Goal: Task Accomplishment & Management: Complete application form

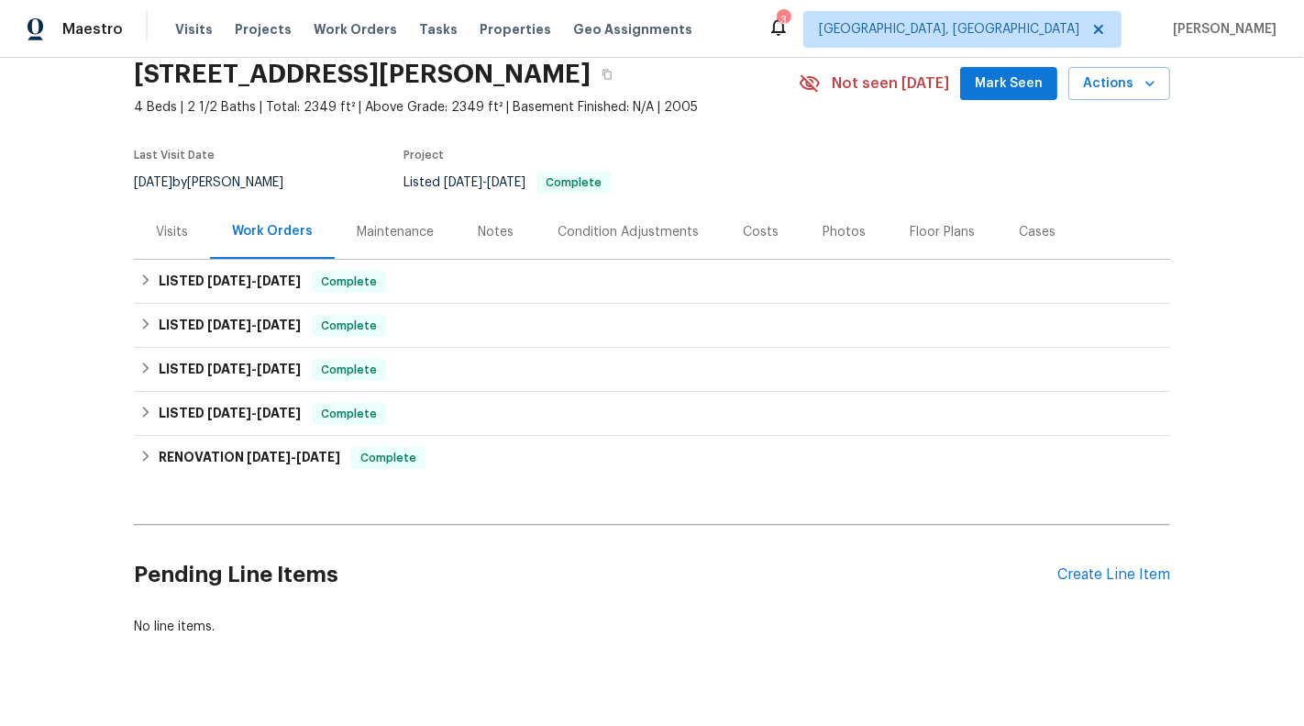
scroll to position [106, 0]
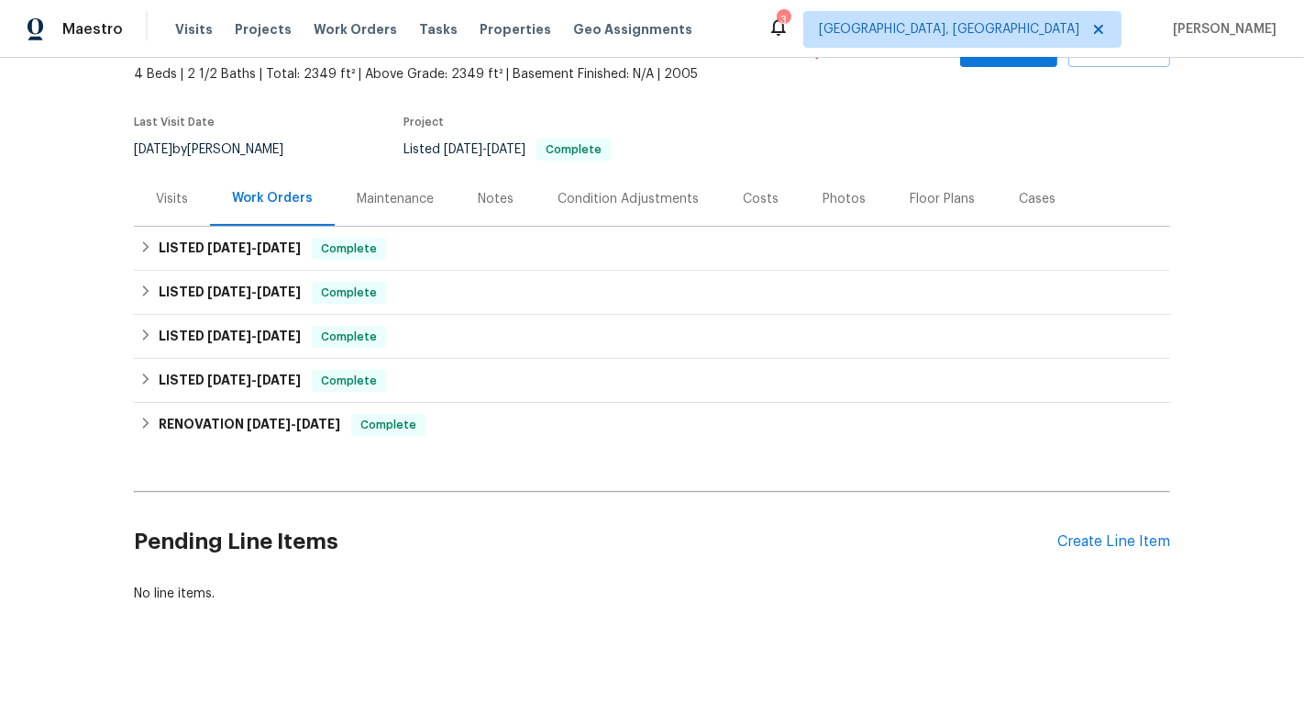
click at [1132, 558] on div "Pending Line Items Create Line Item" at bounding box center [652, 541] width 1037 height 85
click at [1110, 537] on div "Create Line Item" at bounding box center [1114, 541] width 113 height 17
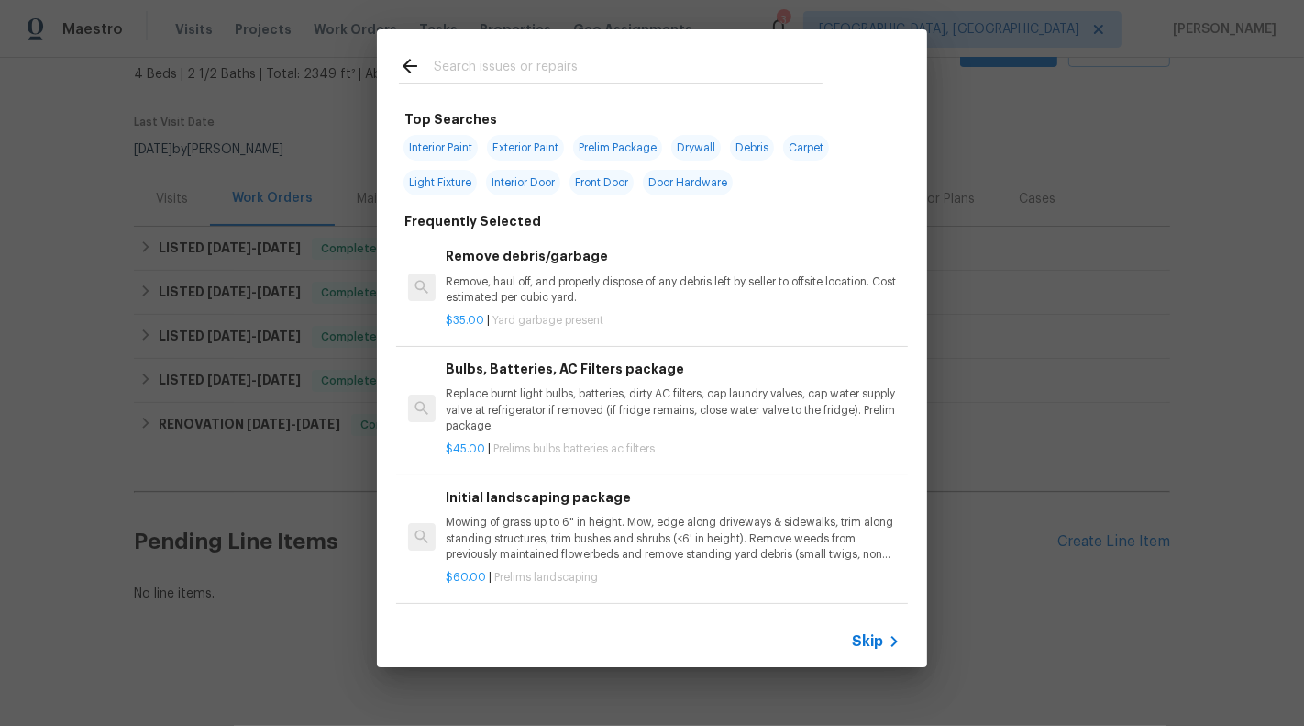
click at [868, 653] on div "Skip" at bounding box center [652, 641] width 550 height 51
click at [860, 635] on span "Skip" at bounding box center [867, 641] width 31 height 18
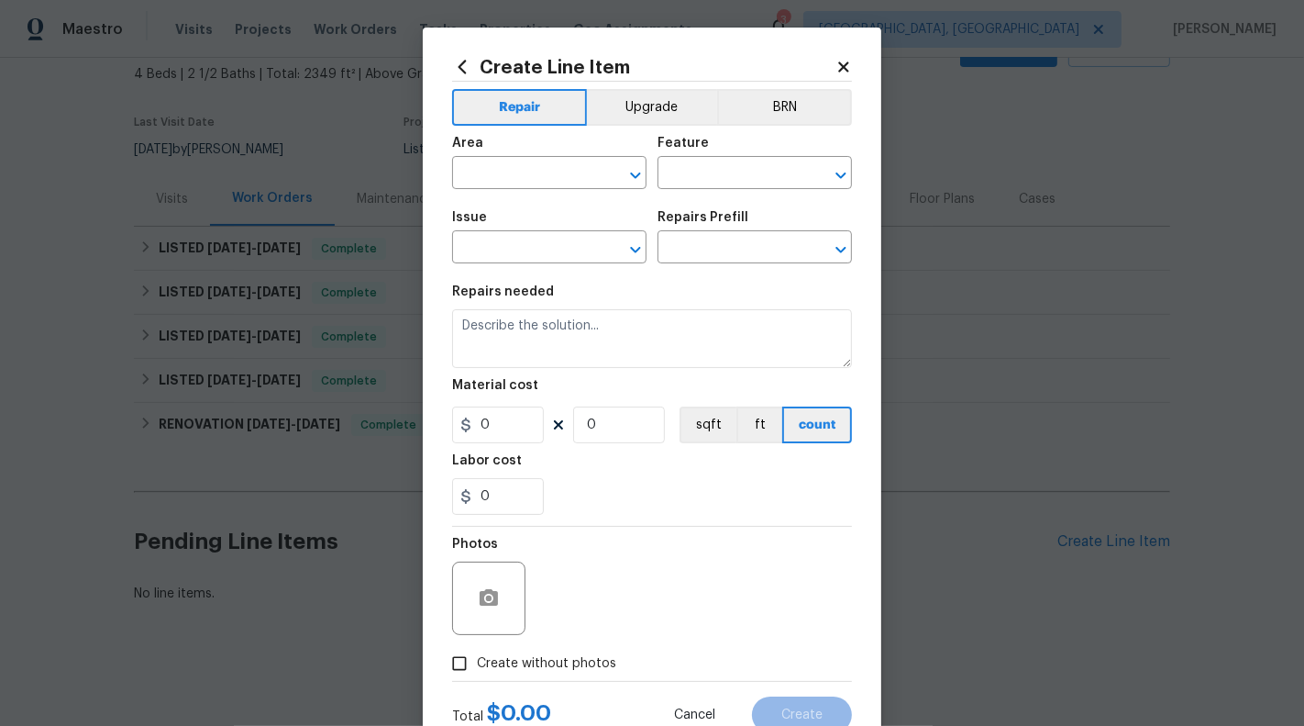
click at [492, 192] on span "Area ​" at bounding box center [549, 163] width 194 height 74
click at [485, 182] on input "text" at bounding box center [523, 175] width 143 height 28
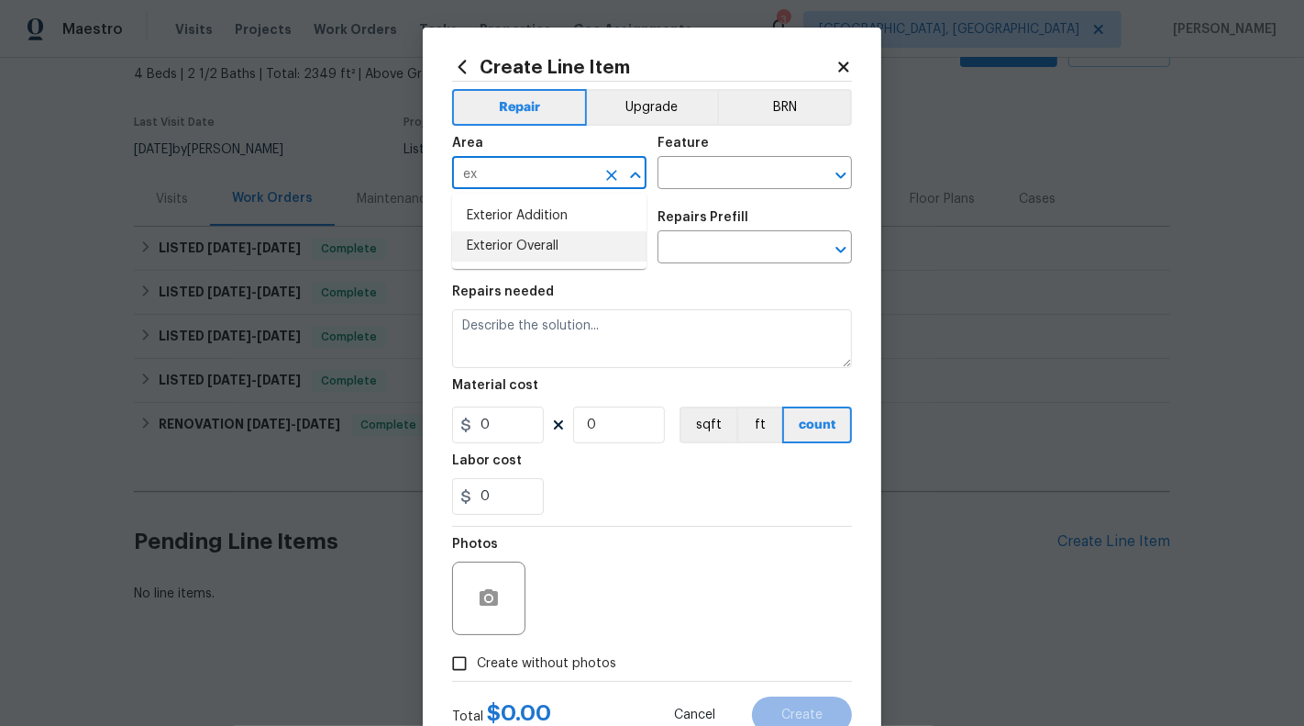
click at [535, 252] on li "Exterior Overall" at bounding box center [549, 246] width 194 height 30
type input "Exterior Overall"
click at [708, 183] on input "text" at bounding box center [729, 175] width 143 height 28
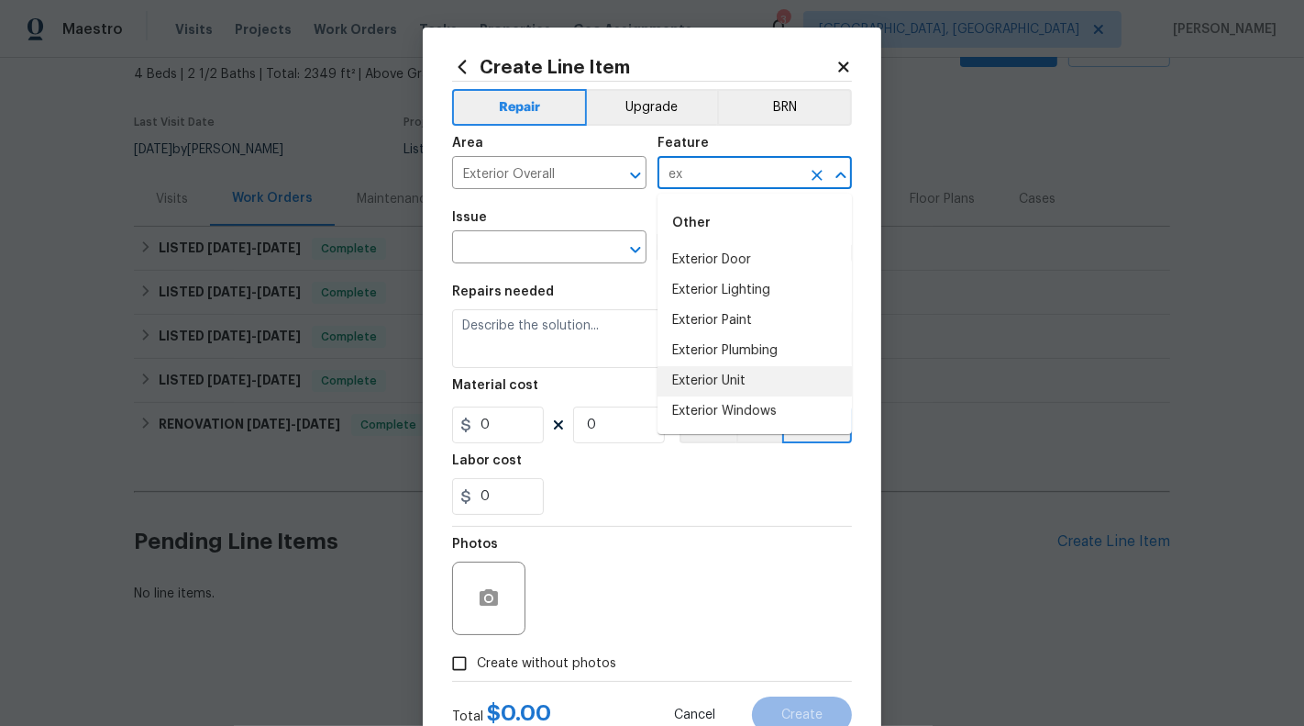
click at [746, 374] on li "Exterior Unit" at bounding box center [755, 381] width 194 height 30
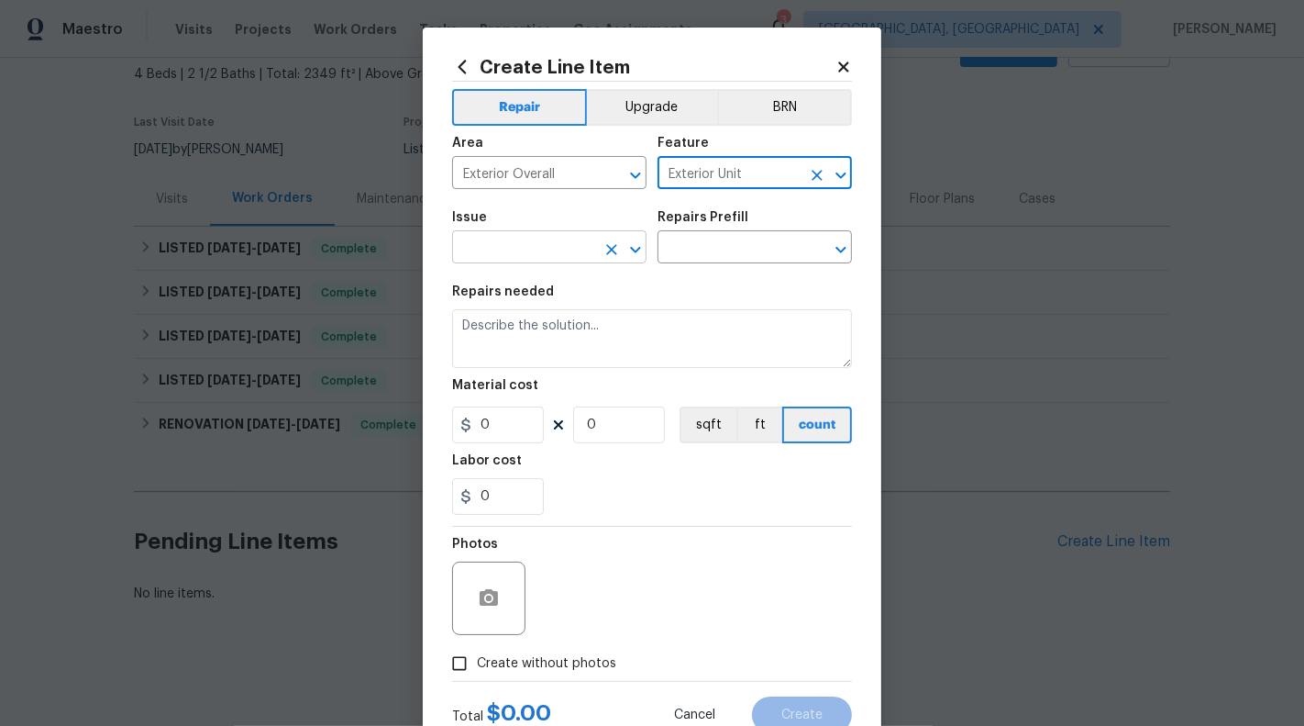
type input "Exterior Unit"
click at [571, 241] on input "text" at bounding box center [523, 249] width 143 height 28
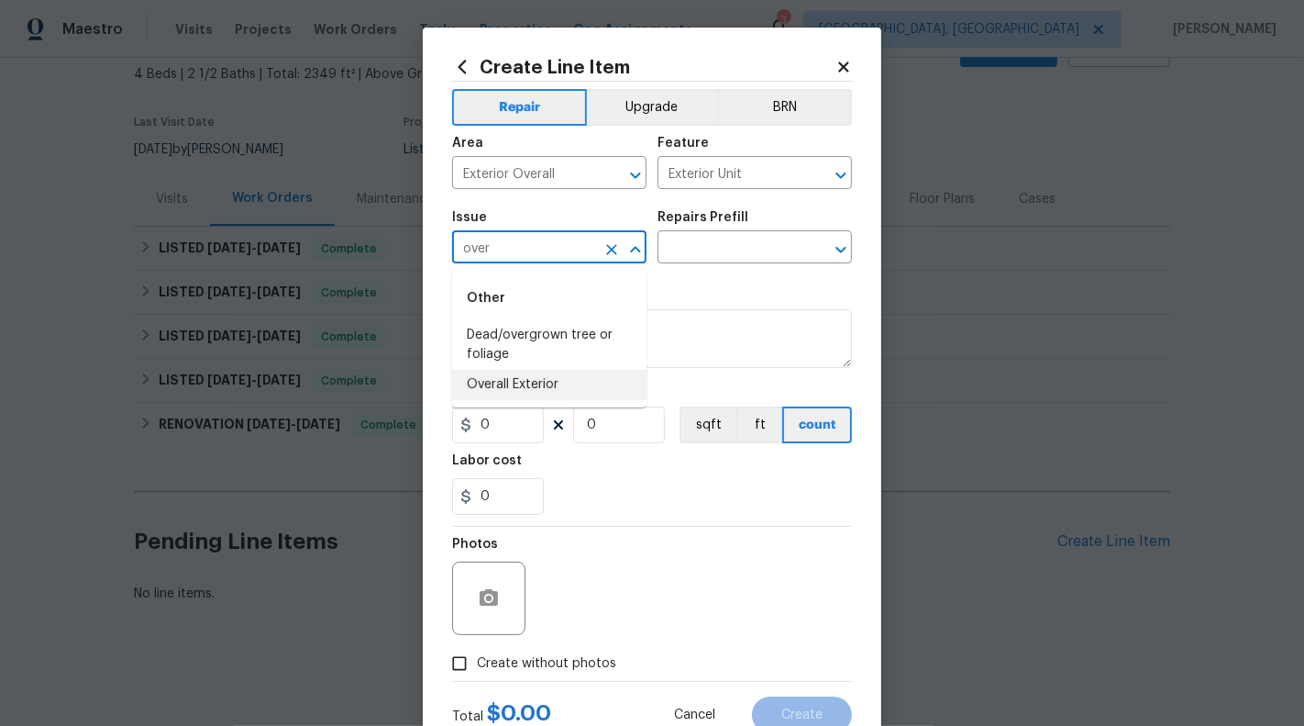
click at [570, 372] on li "Overall Exterior" at bounding box center [549, 385] width 194 height 30
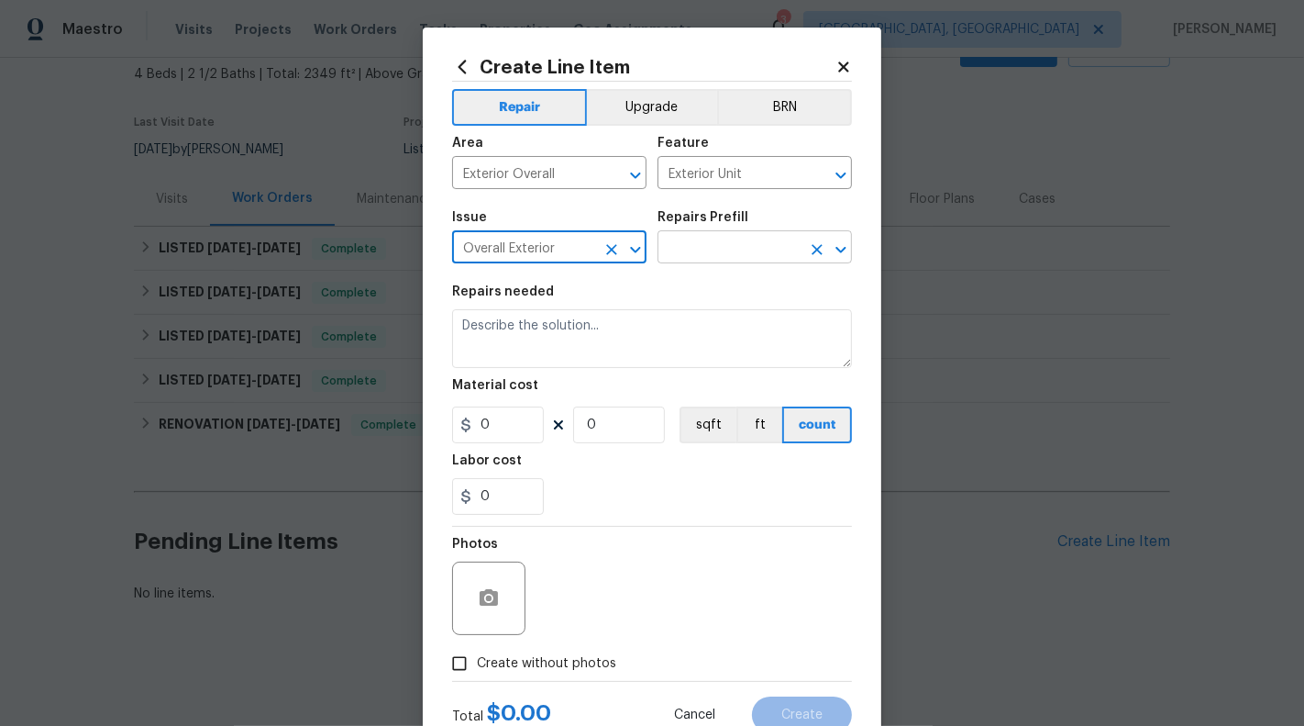
type input "Overall Exterior"
click at [699, 259] on input "text" at bounding box center [729, 249] width 143 height 28
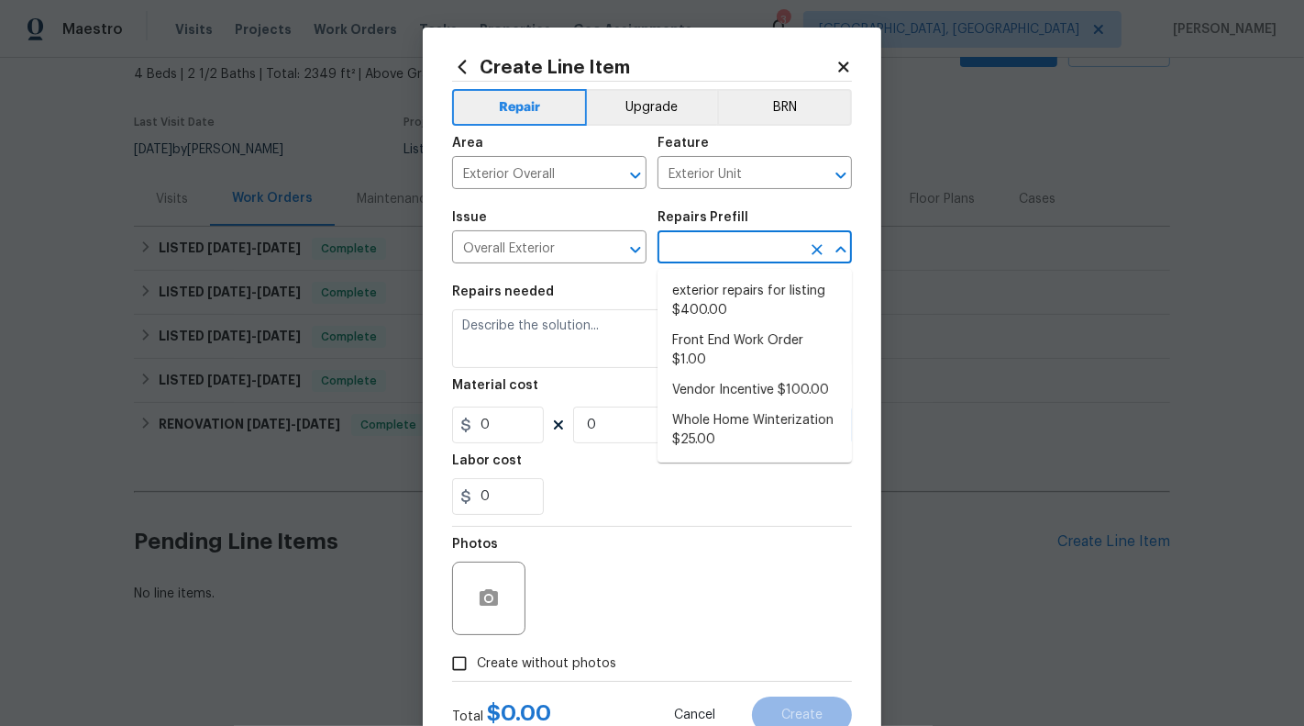
click at [705, 285] on li "exterior repairs for listing $400.00" at bounding box center [755, 301] width 194 height 50
type input "exterior repairs for listing $400.00"
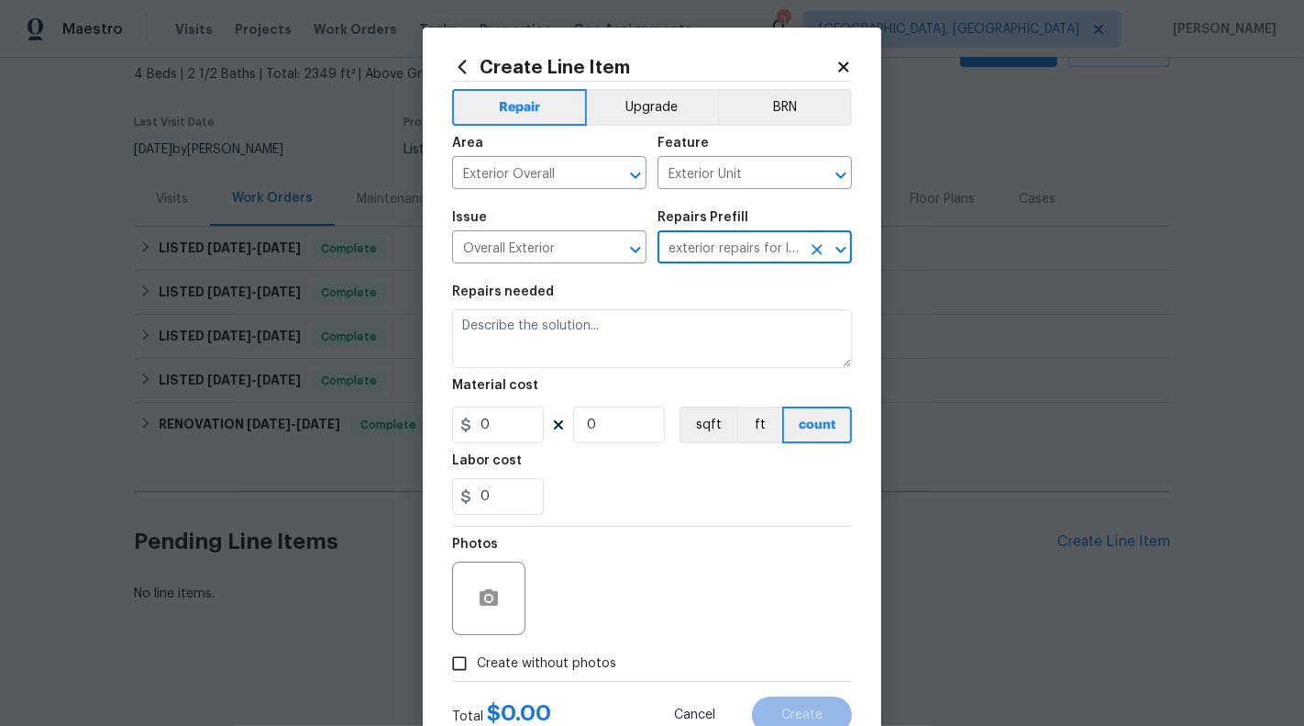
type textarea "exterior repairs for listing"
type input "1"
type input "400"
click at [818, 258] on icon "Clear" at bounding box center [817, 249] width 18 height 18
click at [786, 180] on input "Exterior Unit" at bounding box center [729, 175] width 143 height 28
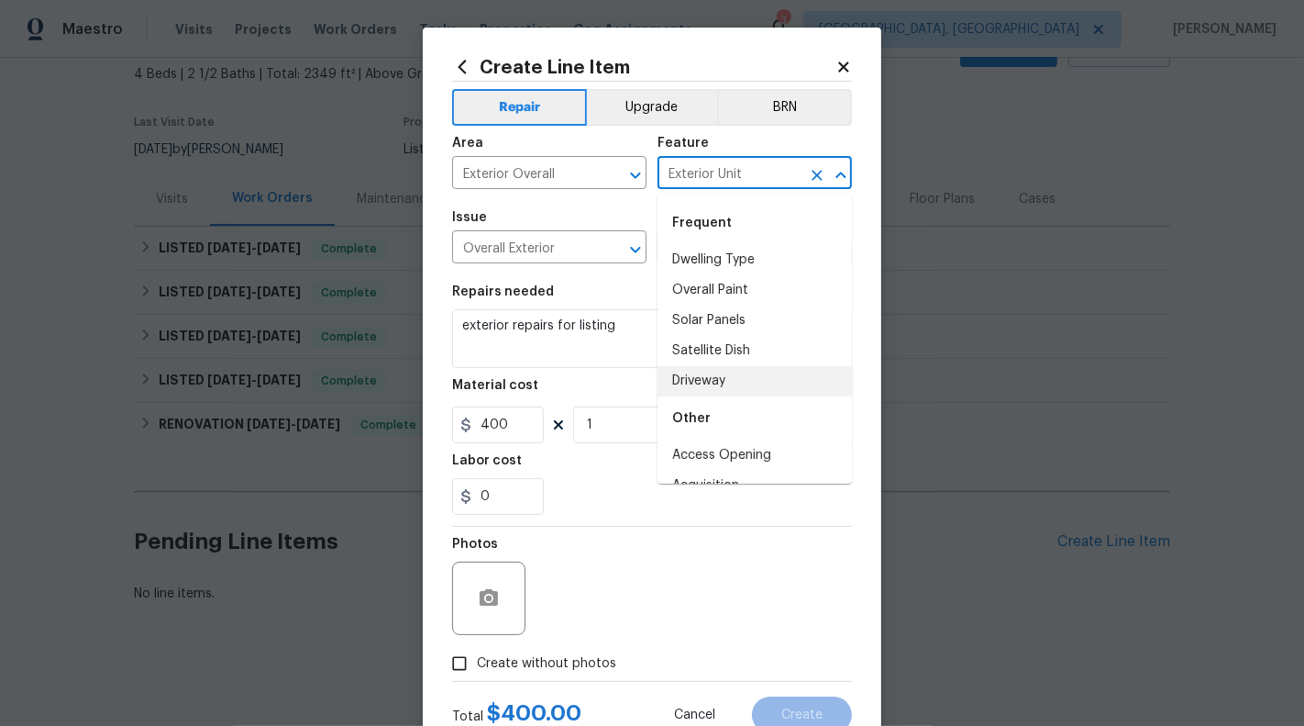
click at [817, 180] on icon "Clear" at bounding box center [817, 175] width 18 height 18
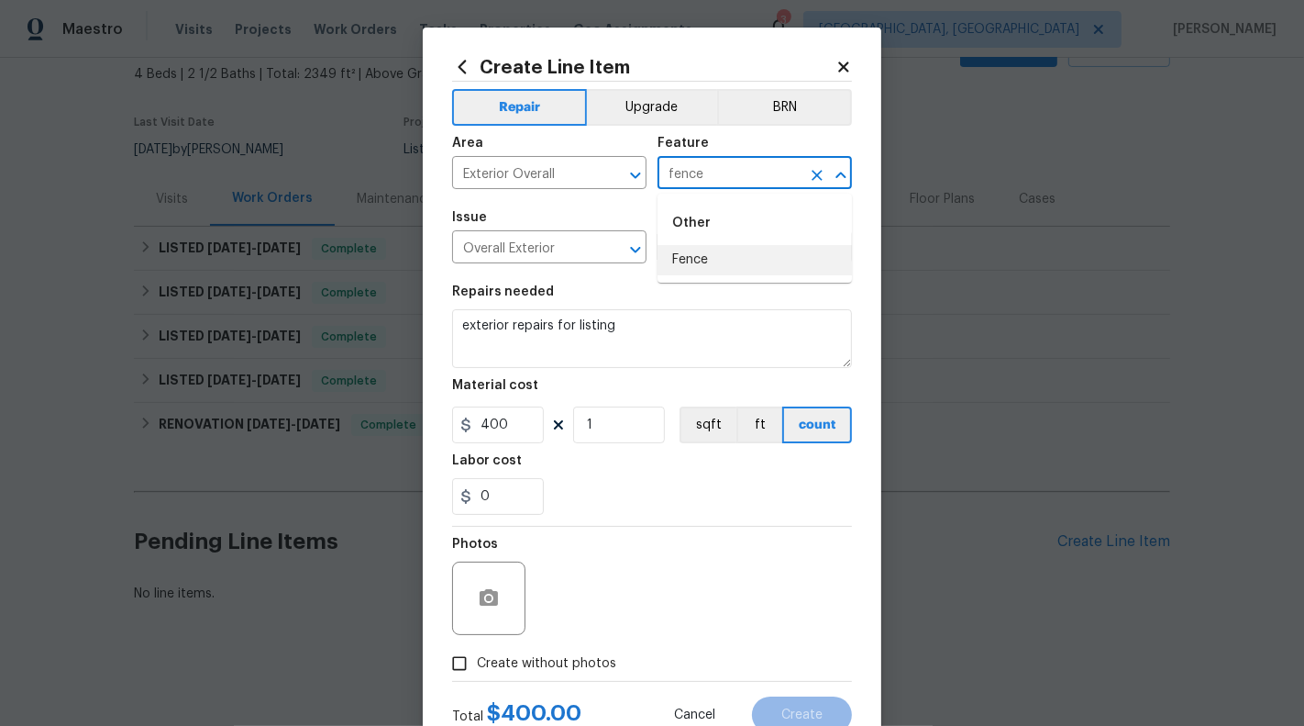
click at [763, 252] on li "Fence" at bounding box center [755, 260] width 194 height 30
click at [610, 256] on icon "Clear" at bounding box center [612, 249] width 18 height 18
type input "Fence"
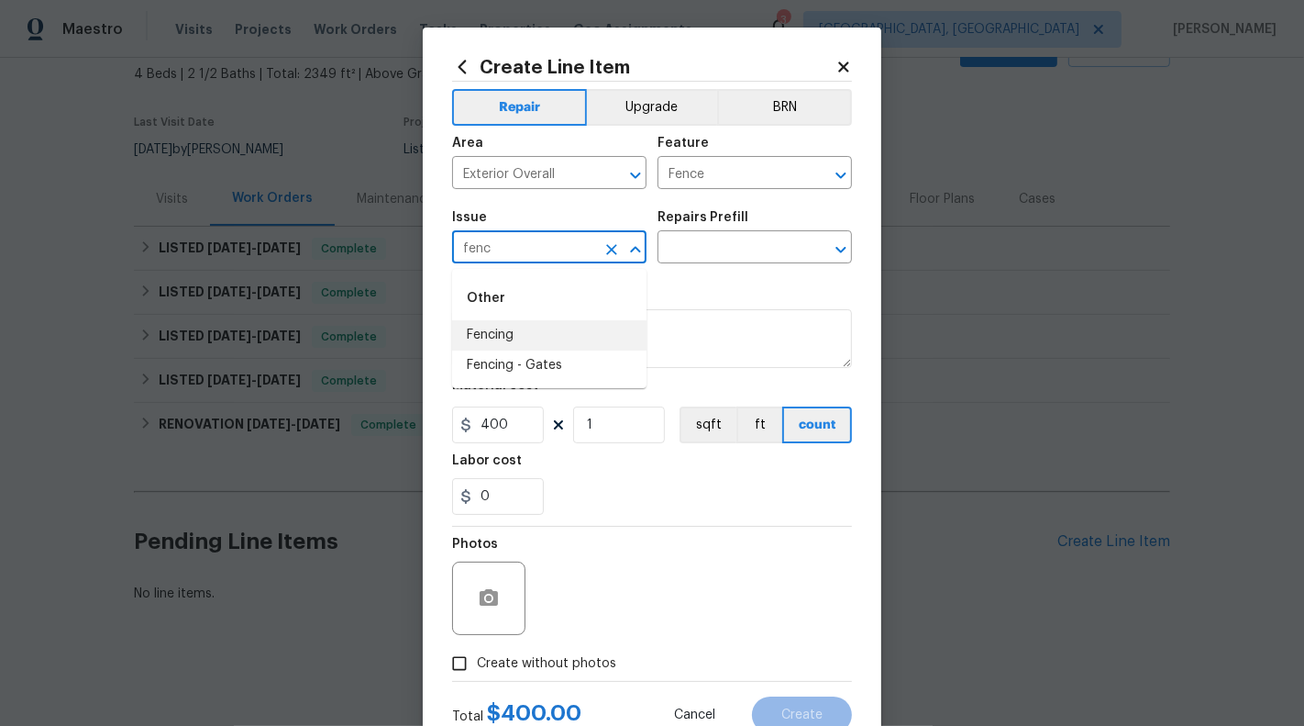
click at [536, 332] on li "Fencing" at bounding box center [549, 335] width 194 height 30
type input "Fencing"
click at [716, 252] on input "text" at bounding box center [729, 249] width 143 height 28
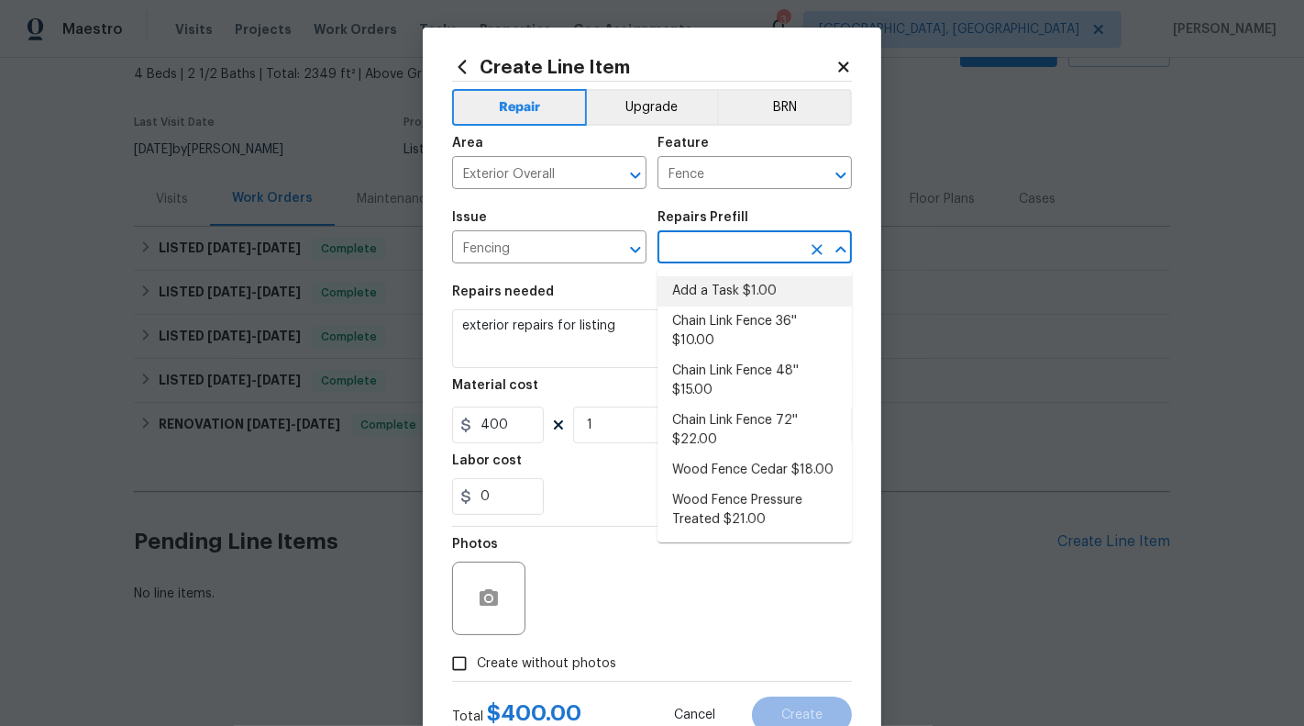
click at [724, 281] on li "Add a Task $1.00" at bounding box center [755, 291] width 194 height 30
type input "Add a Task $1.00"
type textarea "HPM to detail"
type input "1"
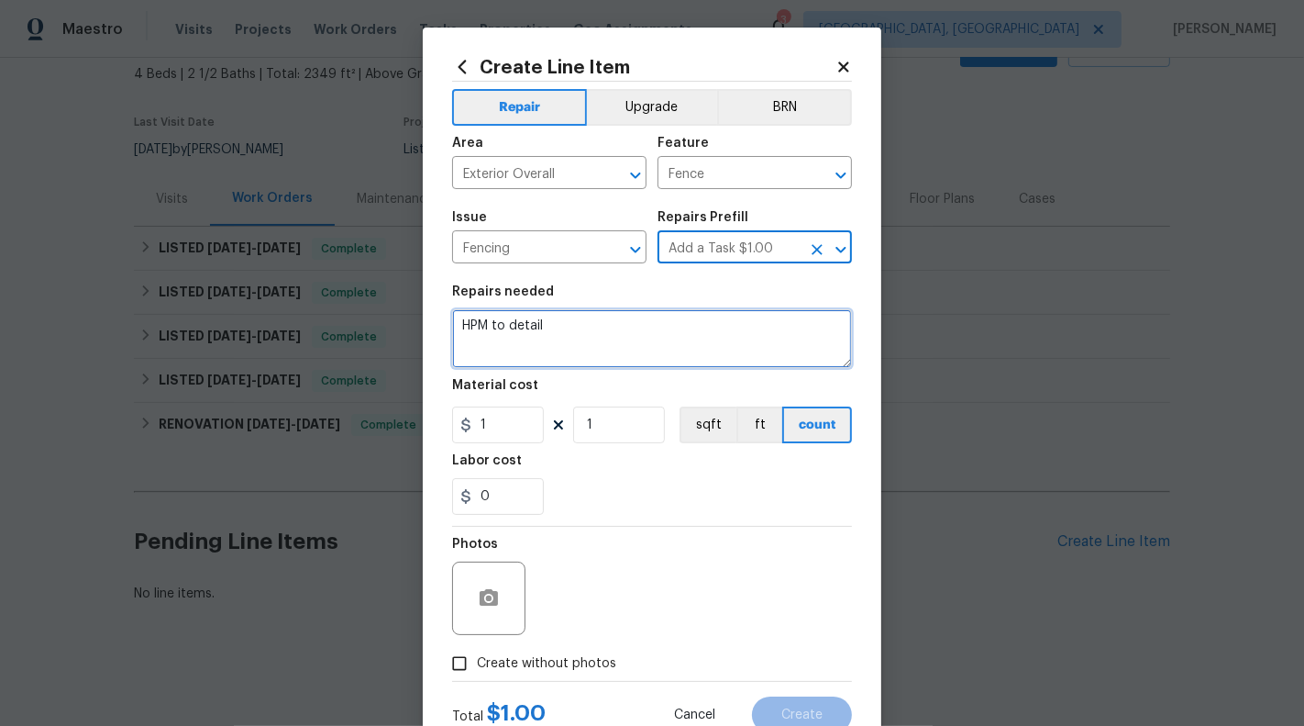
click at [553, 330] on textarea "HPM to detail" at bounding box center [652, 338] width 400 height 59
type textarea "$"
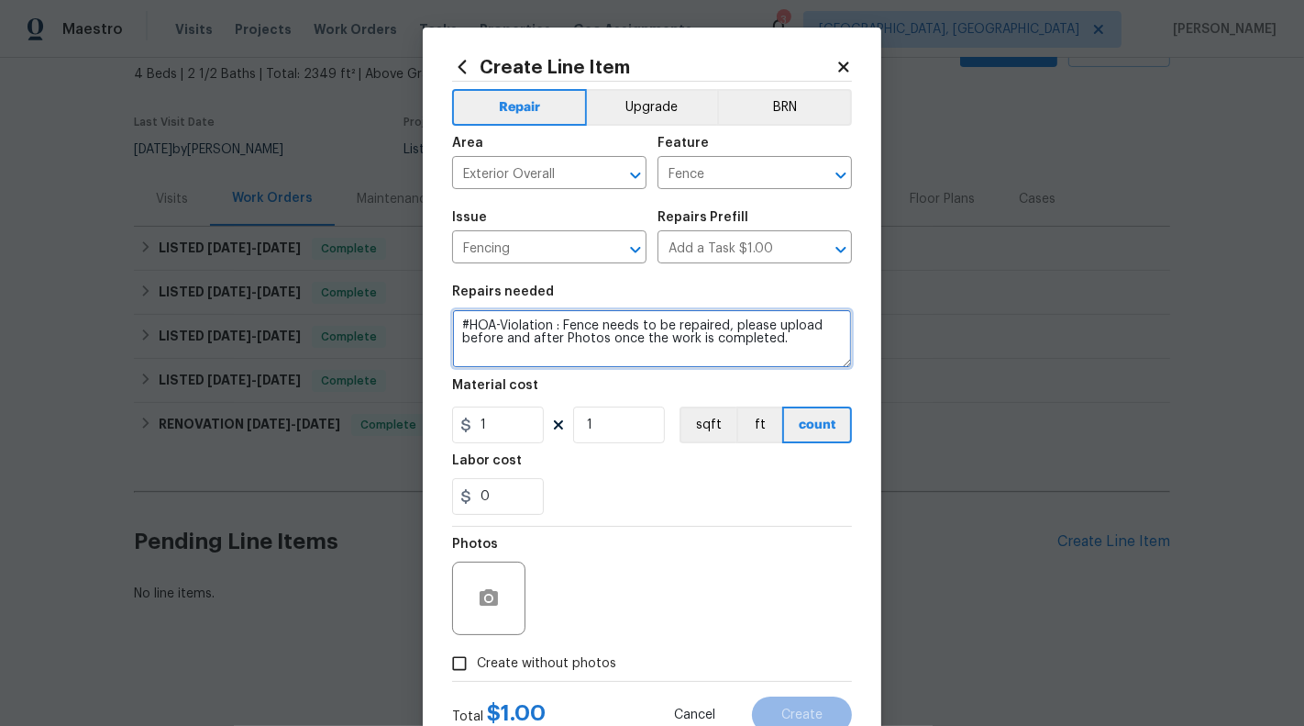
type textarea "#HOA-Violation : Fence needs to be repaired, please upload before and after Pho…"
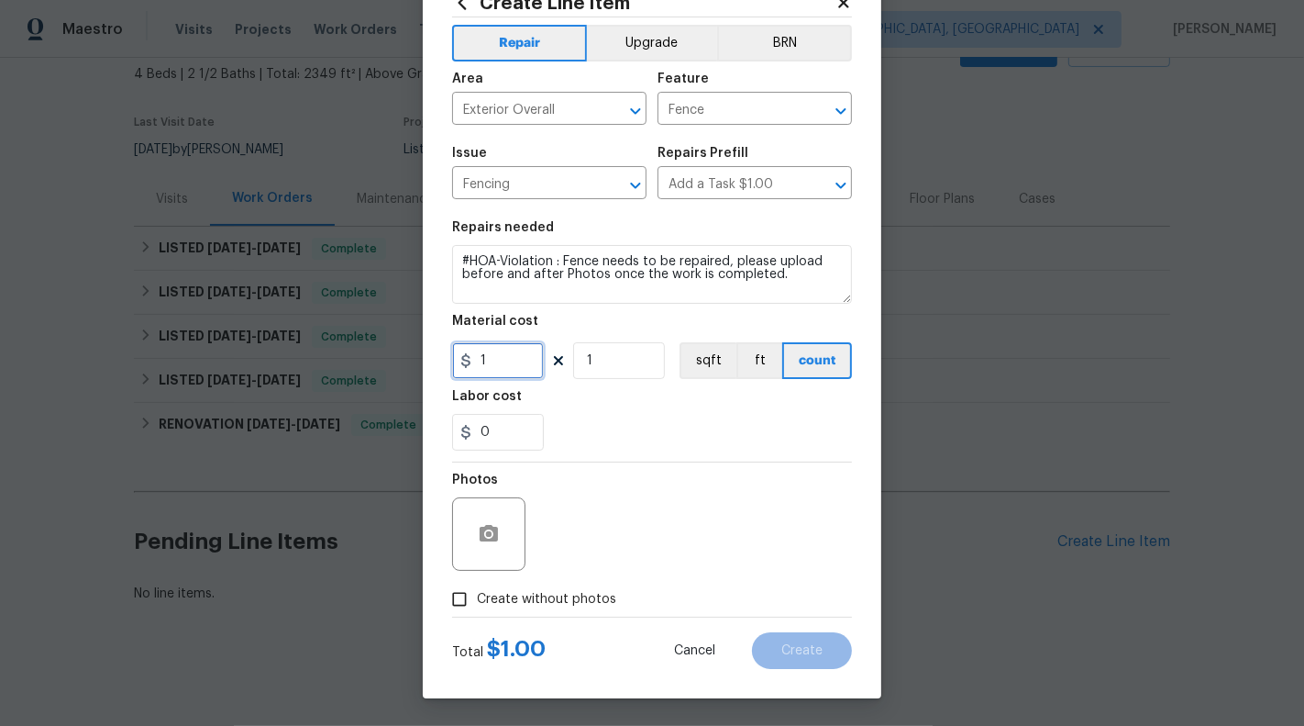
click at [493, 351] on input "1" at bounding box center [498, 360] width 92 height 37
type input "75"
click at [504, 512] on div at bounding box center [488, 533] width 73 height 73
click at [494, 531] on icon "button" at bounding box center [489, 533] width 18 height 17
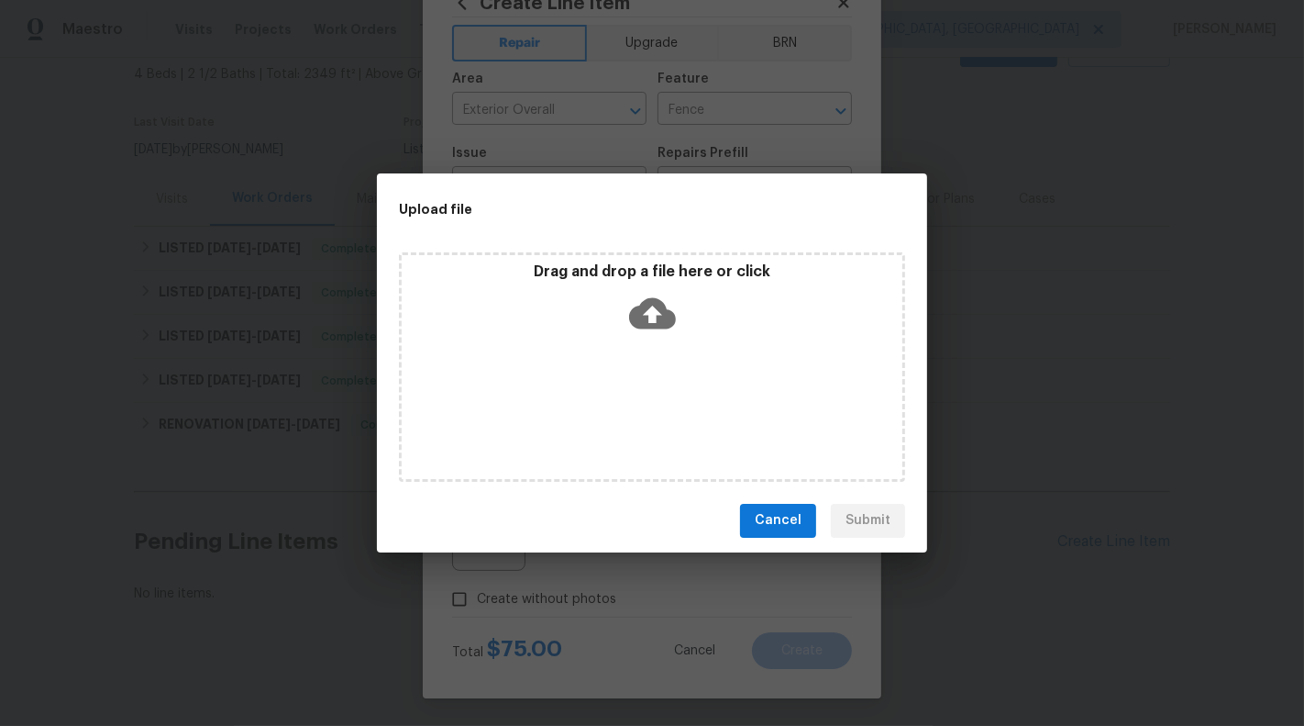
click at [694, 255] on div "Drag and drop a file here or click" at bounding box center [652, 366] width 506 height 229
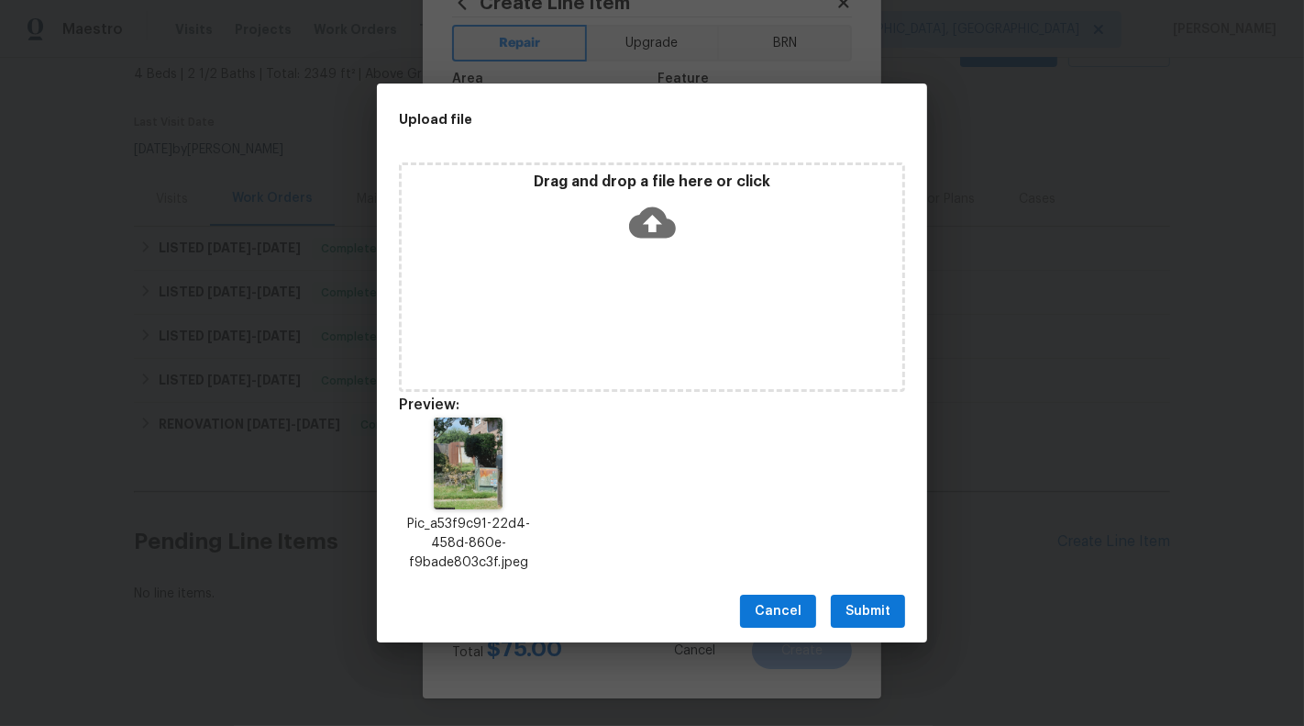
click at [871, 614] on span "Submit" at bounding box center [868, 611] width 45 height 23
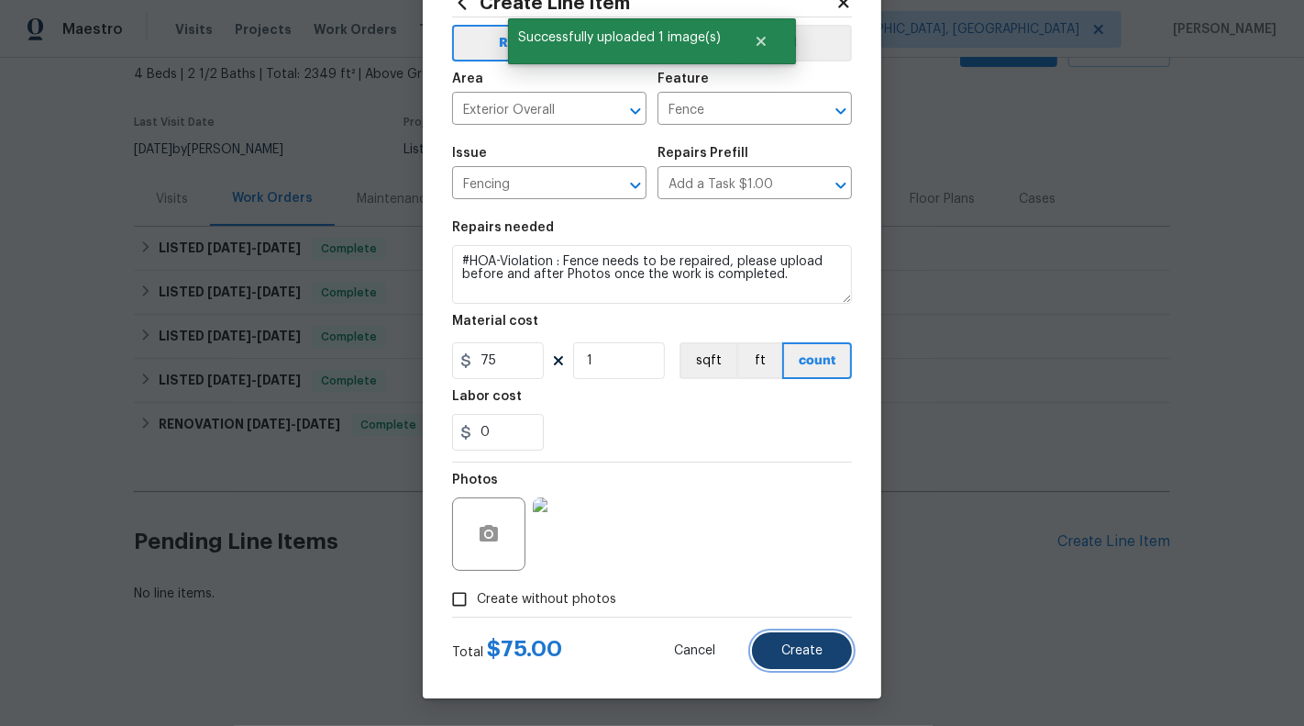
click at [803, 652] on span "Create" at bounding box center [802, 651] width 41 height 14
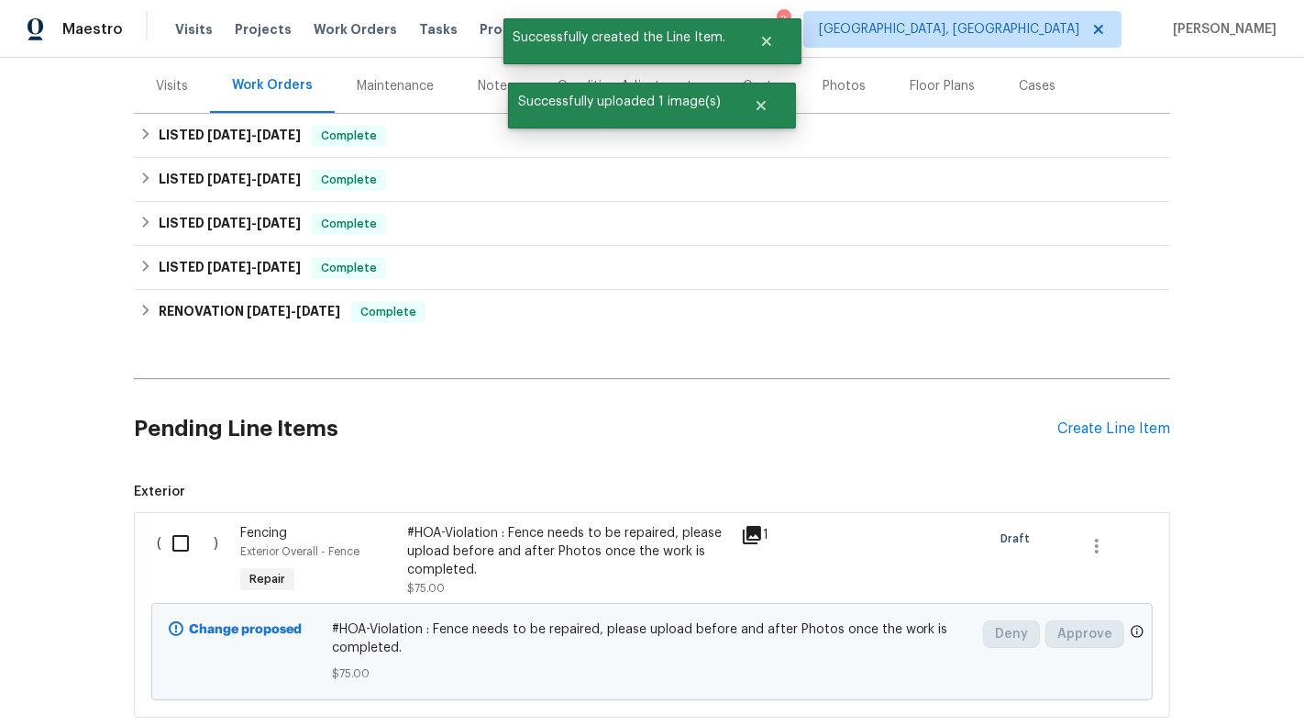
scroll to position [332, 0]
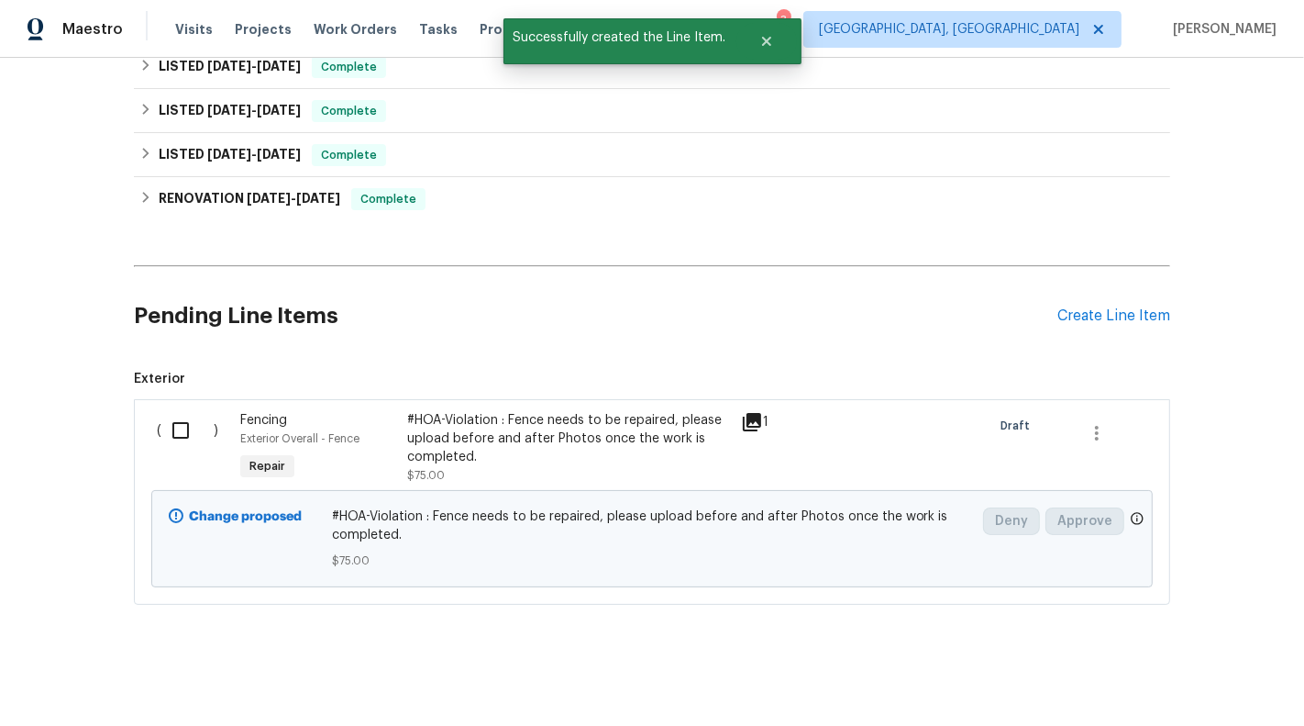
click at [184, 405] on div "( )" at bounding box center [192, 447] width 83 height 84
click at [175, 433] on input "checkbox" at bounding box center [187, 430] width 52 height 39
checkbox input "true"
click at [1200, 669] on span "Create Work Order" at bounding box center [1199, 680] width 122 height 23
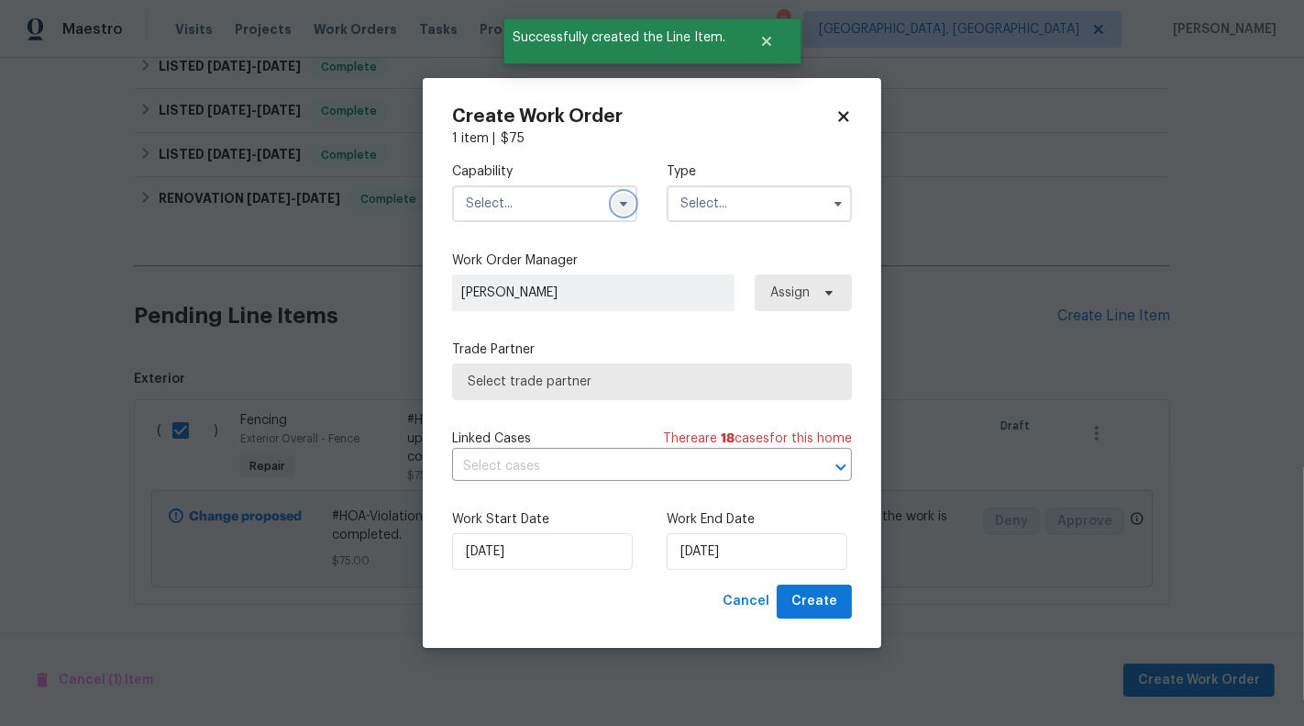
click at [624, 200] on icon "button" at bounding box center [623, 203] width 15 height 15
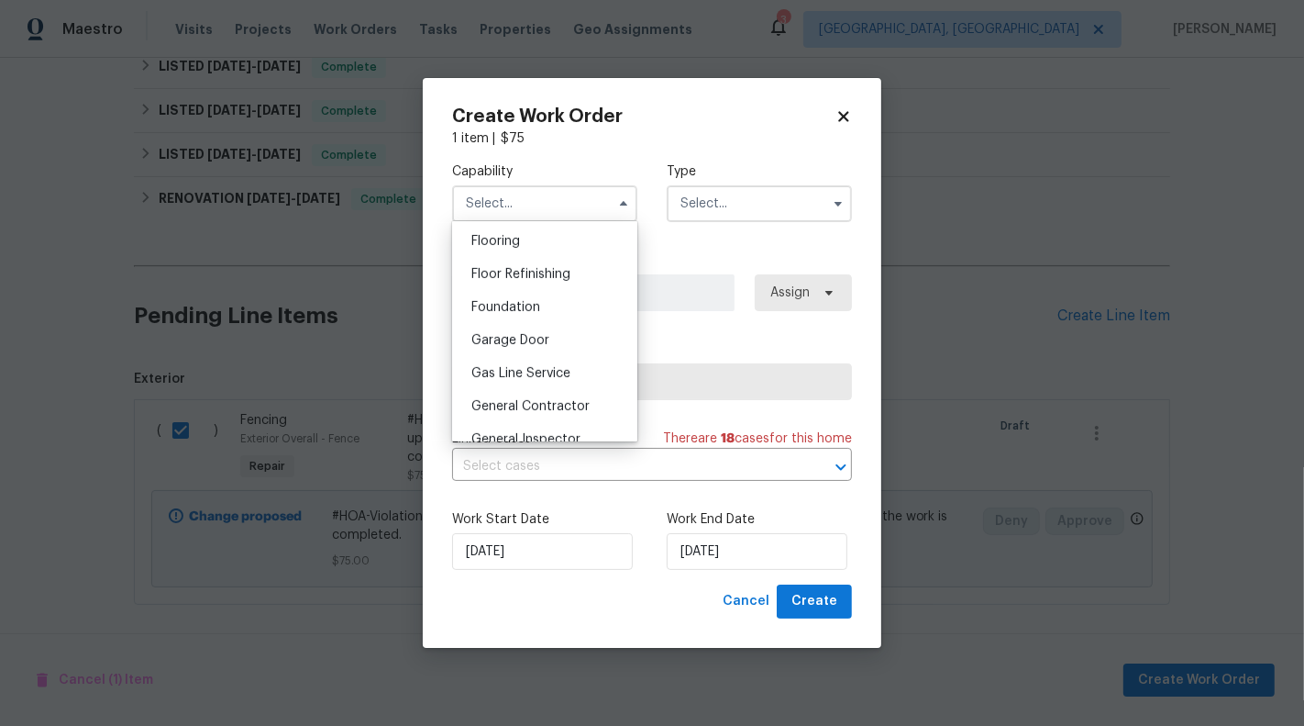
scroll to position [719, 0]
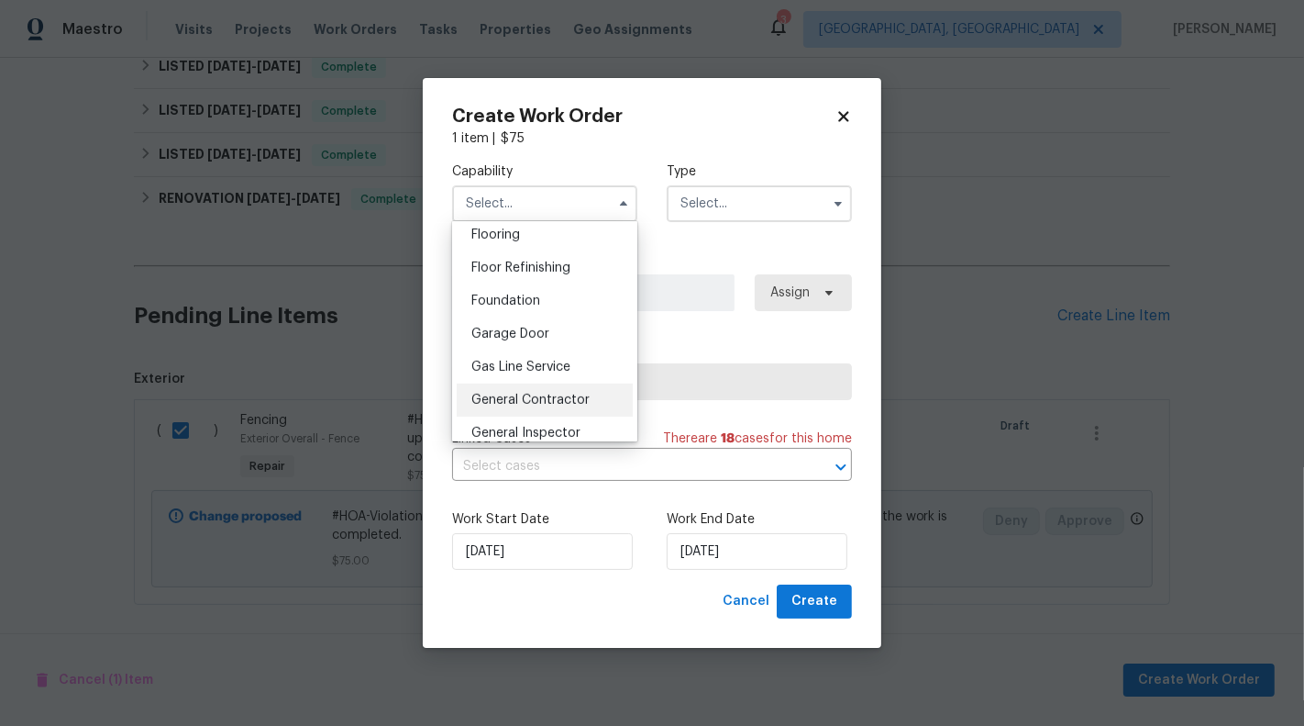
click at [549, 390] on div "General Contractor" at bounding box center [545, 399] width 176 height 33
type input "General Contractor"
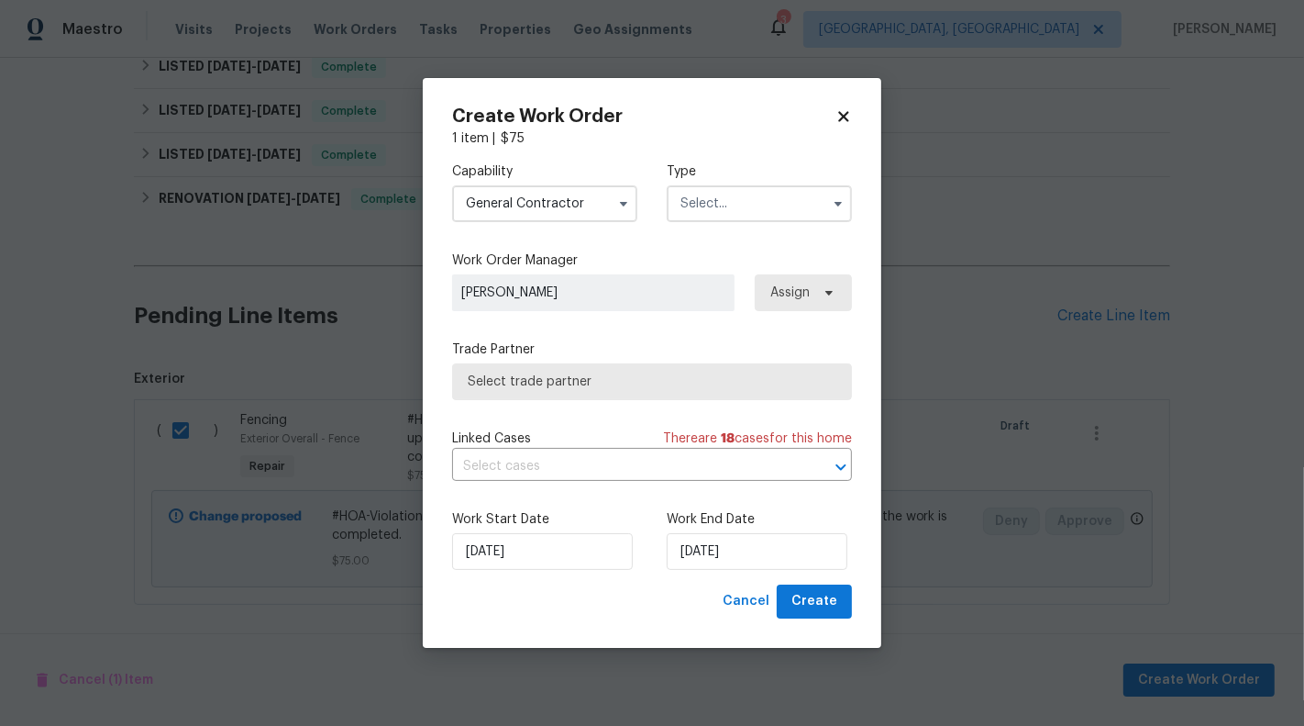
click at [733, 202] on input "text" at bounding box center [759, 203] width 185 height 37
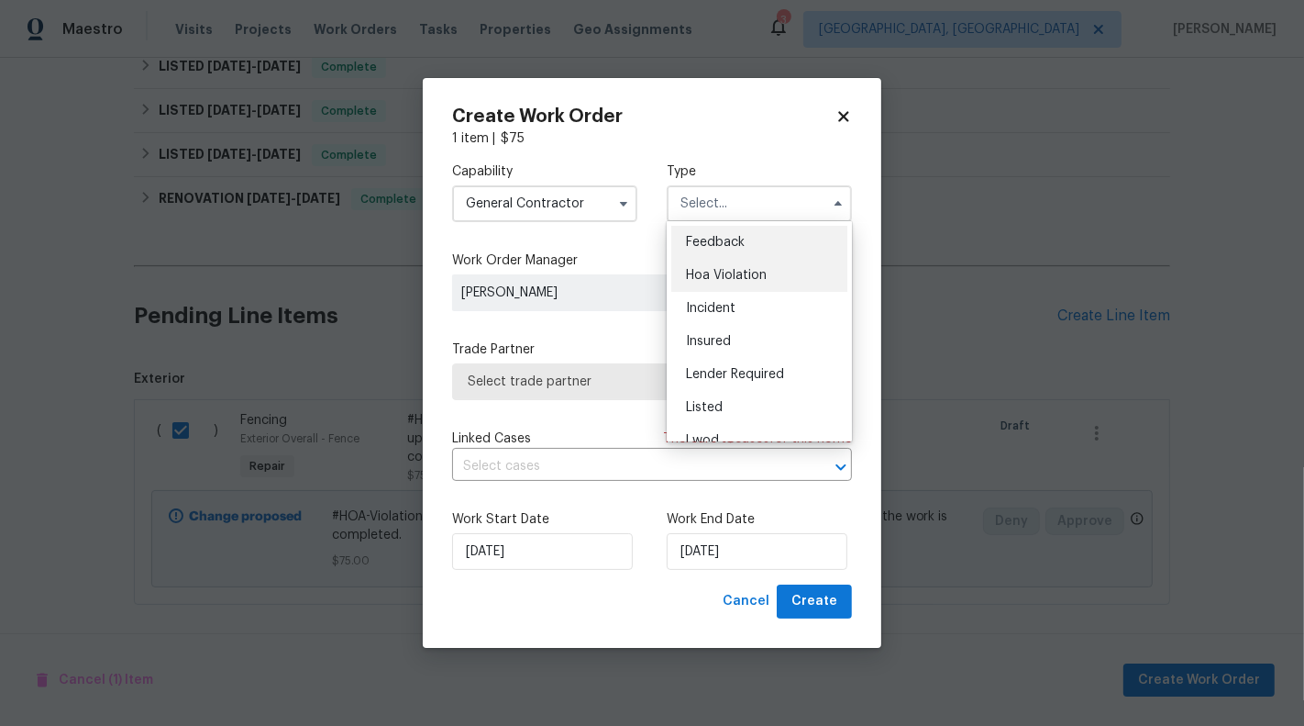
click at [744, 278] on span "Hoa Violation" at bounding box center [726, 275] width 81 height 13
type input "Hoa Violation"
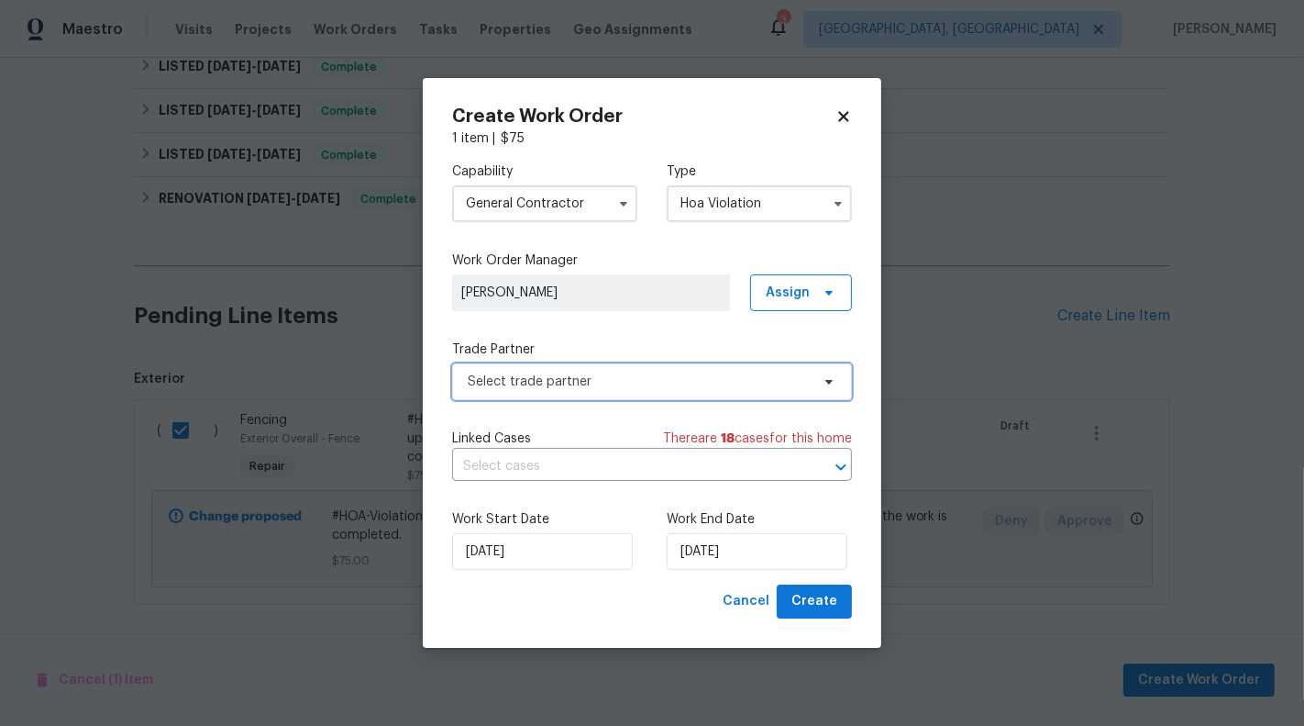
click at [575, 379] on span "Select trade partner" at bounding box center [639, 381] width 342 height 18
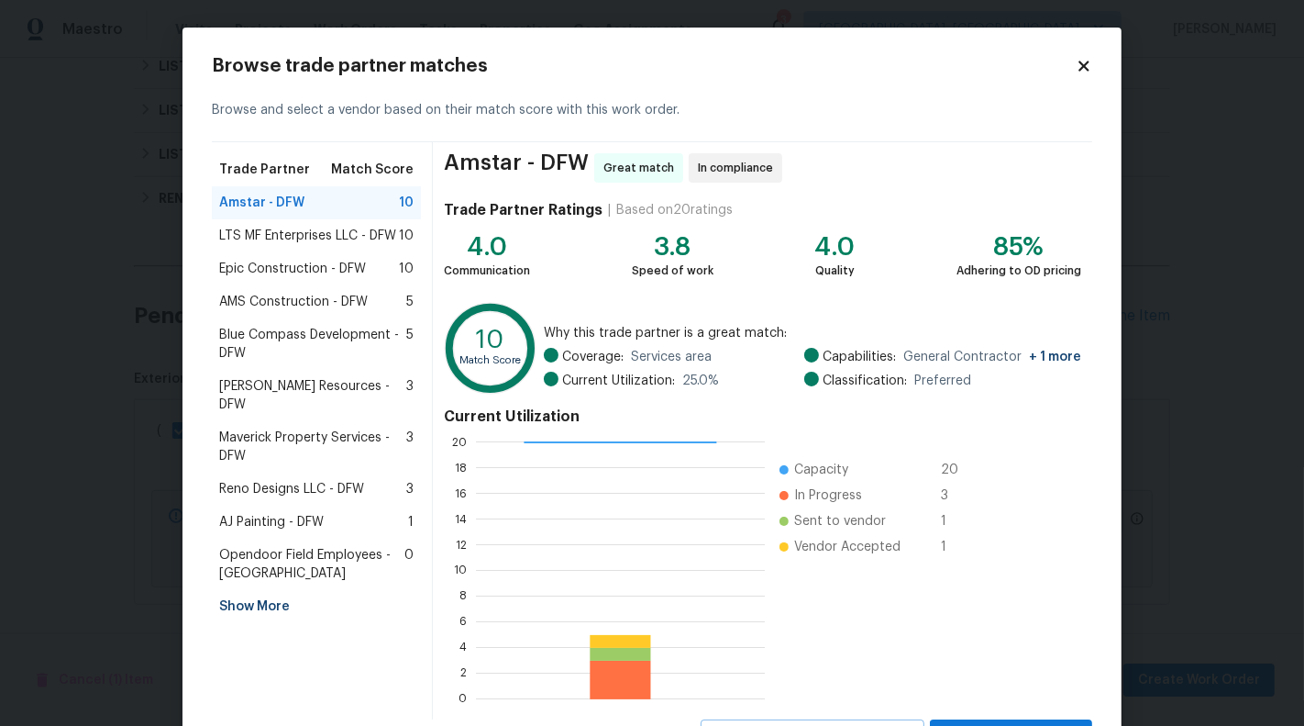
scroll to position [83, 0]
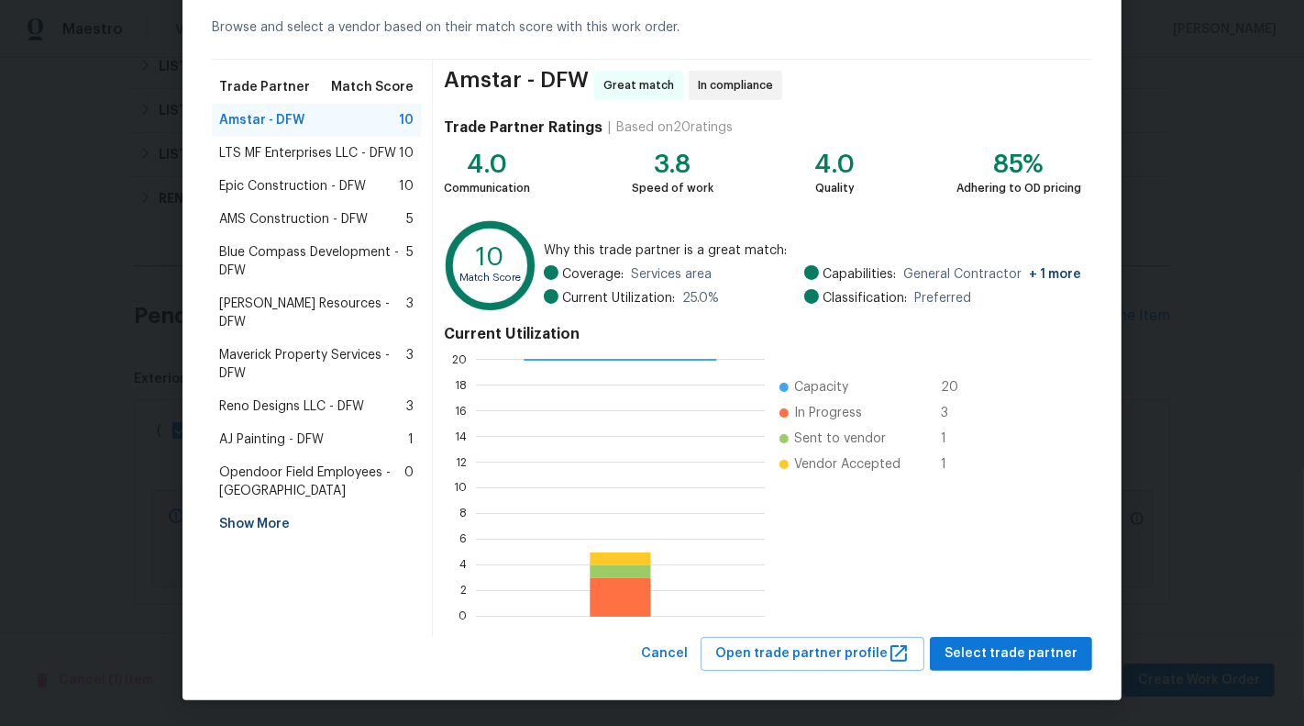
click at [1028, 631] on div "Amstar - DFW Great match In compliance Trade Partner Ratings | Based on 20 rati…" at bounding box center [763, 348] width 660 height 577
click at [1028, 649] on span "Select trade partner" at bounding box center [1011, 653] width 133 height 23
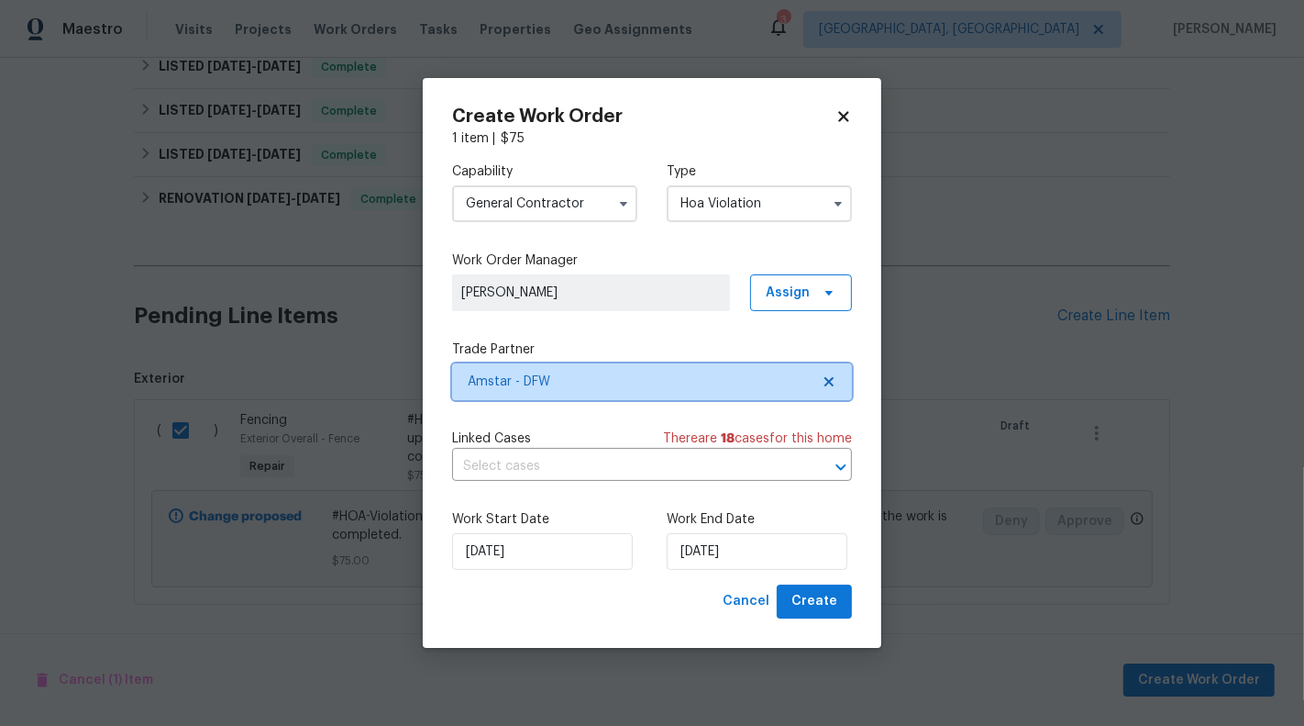
scroll to position [0, 0]
click at [646, 466] on input "text" at bounding box center [626, 466] width 349 height 28
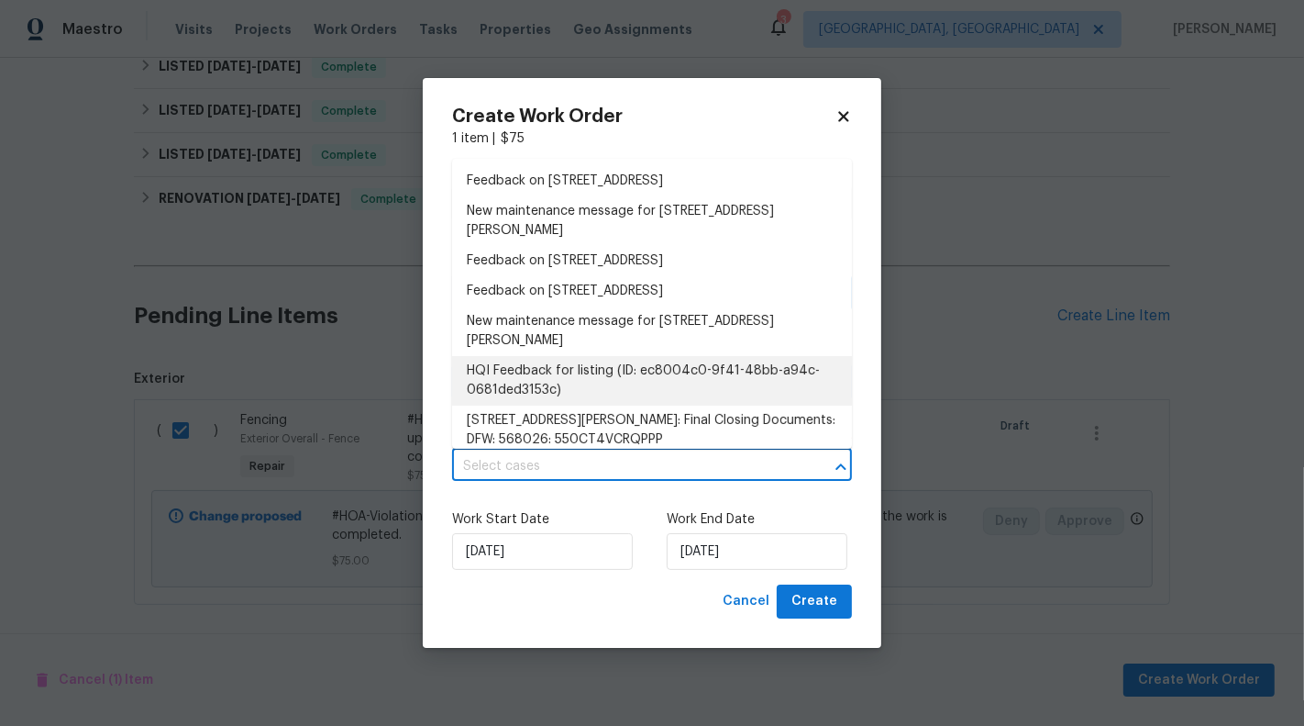
click at [637, 547] on div "16/09/2025" at bounding box center [544, 551] width 185 height 37
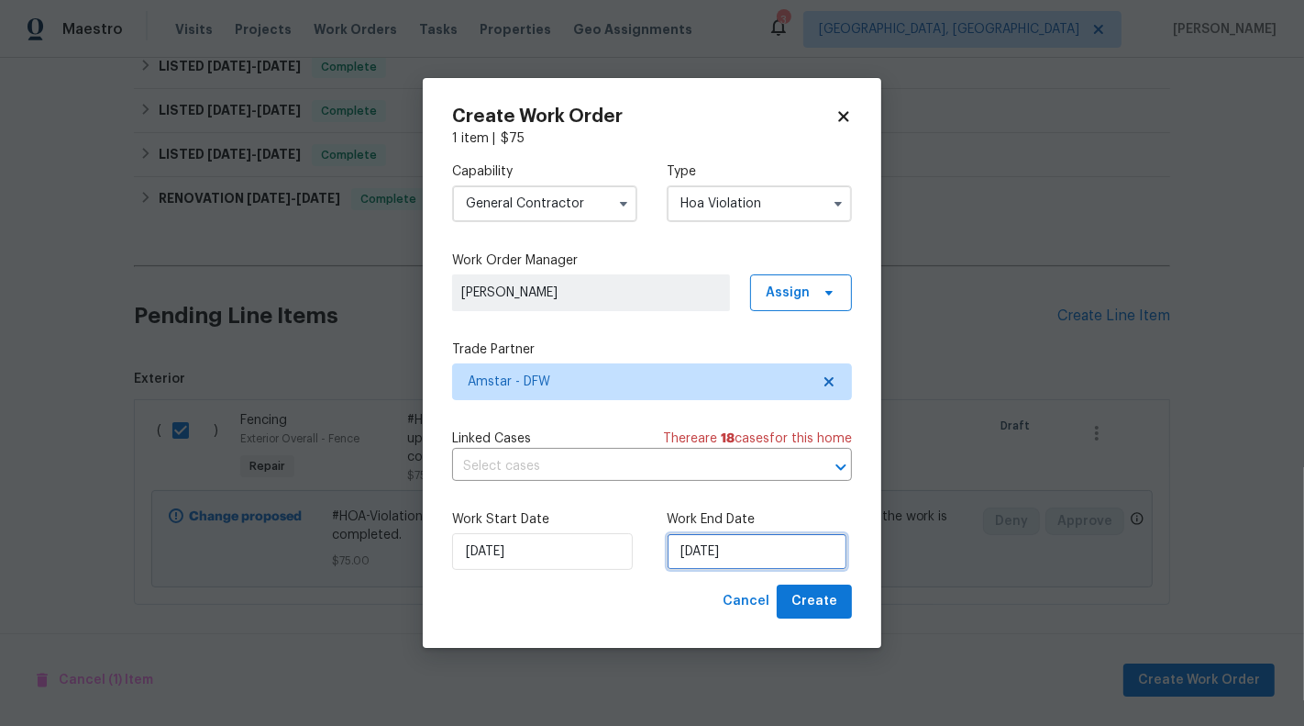
click at [704, 549] on input "16/09/2025" at bounding box center [757, 551] width 181 height 37
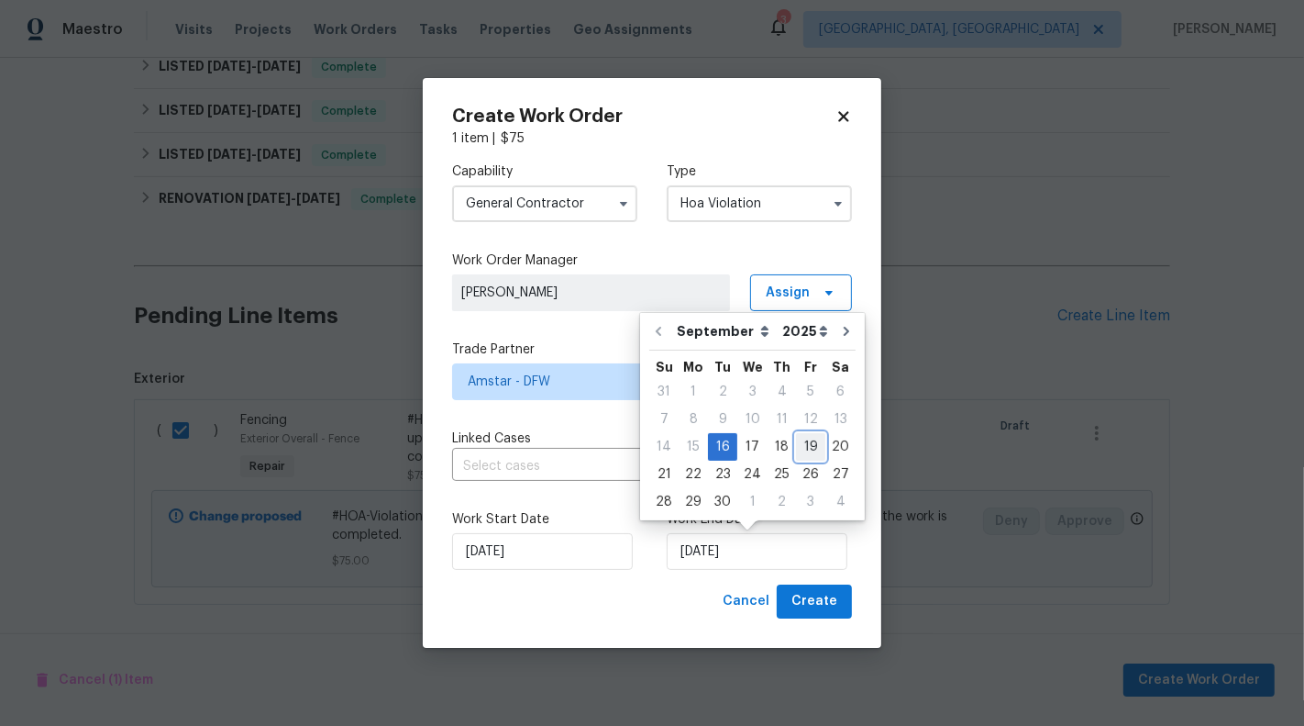
click at [803, 447] on div "19" at bounding box center [810, 447] width 29 height 26
type input "19/09/2025"
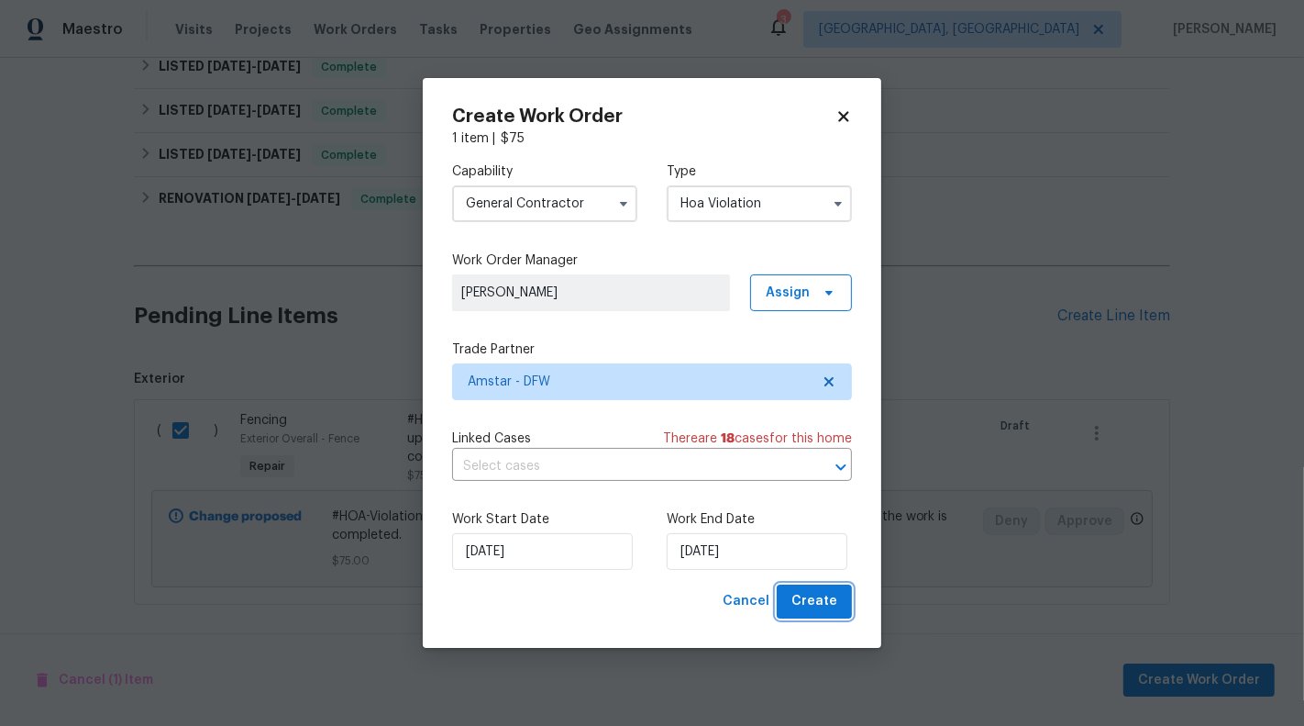
click at [818, 606] on span "Create" at bounding box center [815, 601] width 46 height 23
checkbox input "false"
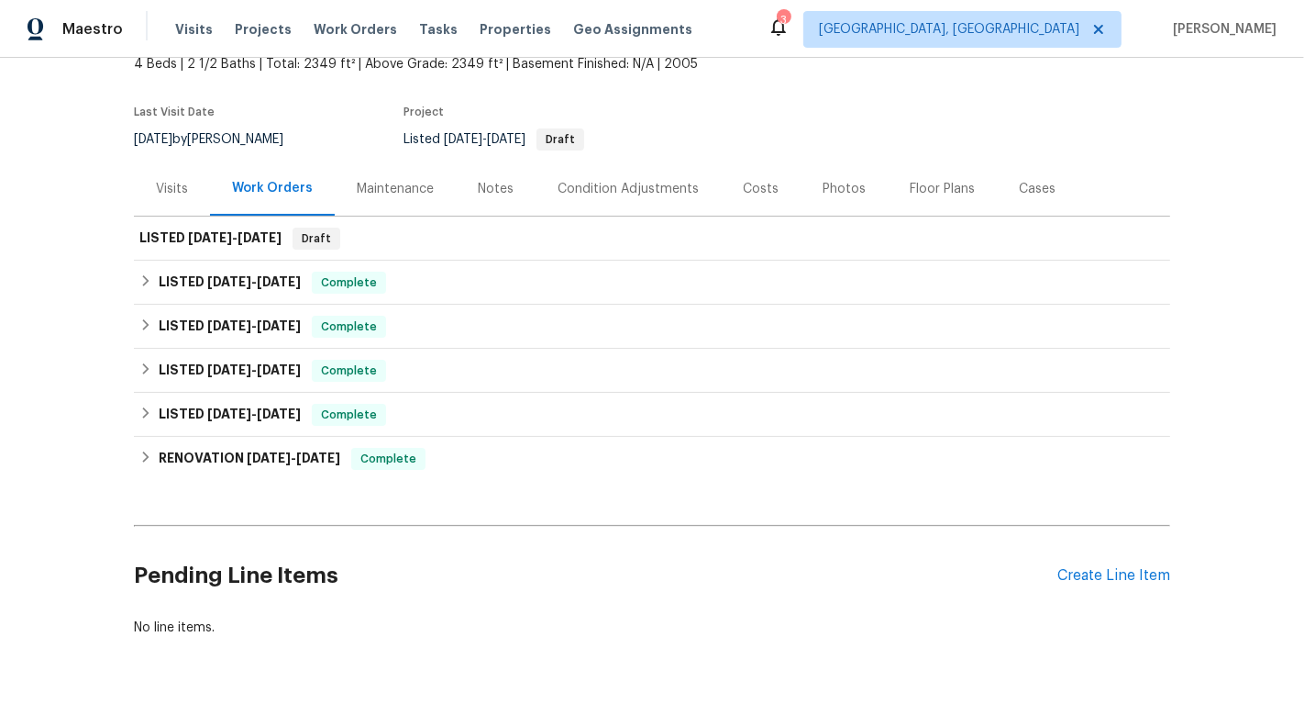
scroll to position [150, 0]
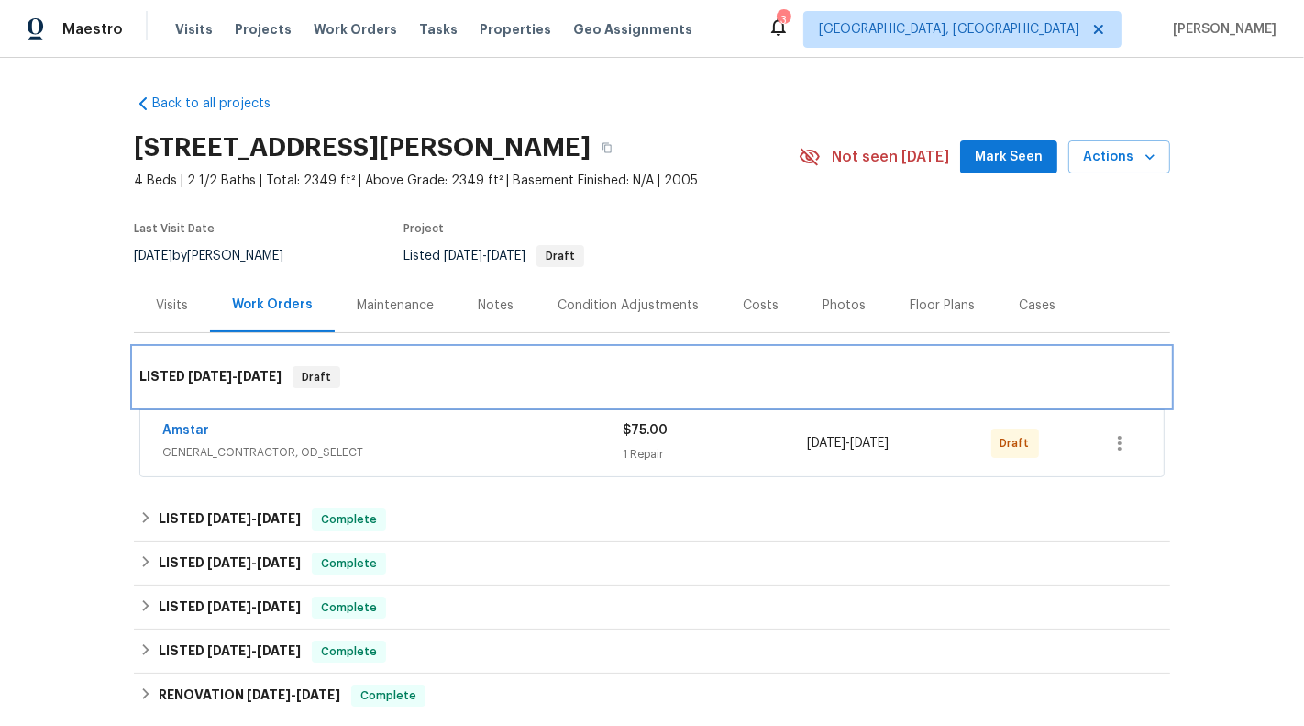
click at [811, 405] on div "LISTED 9/16/25 - 9/19/25 Draft" at bounding box center [652, 377] width 1037 height 59
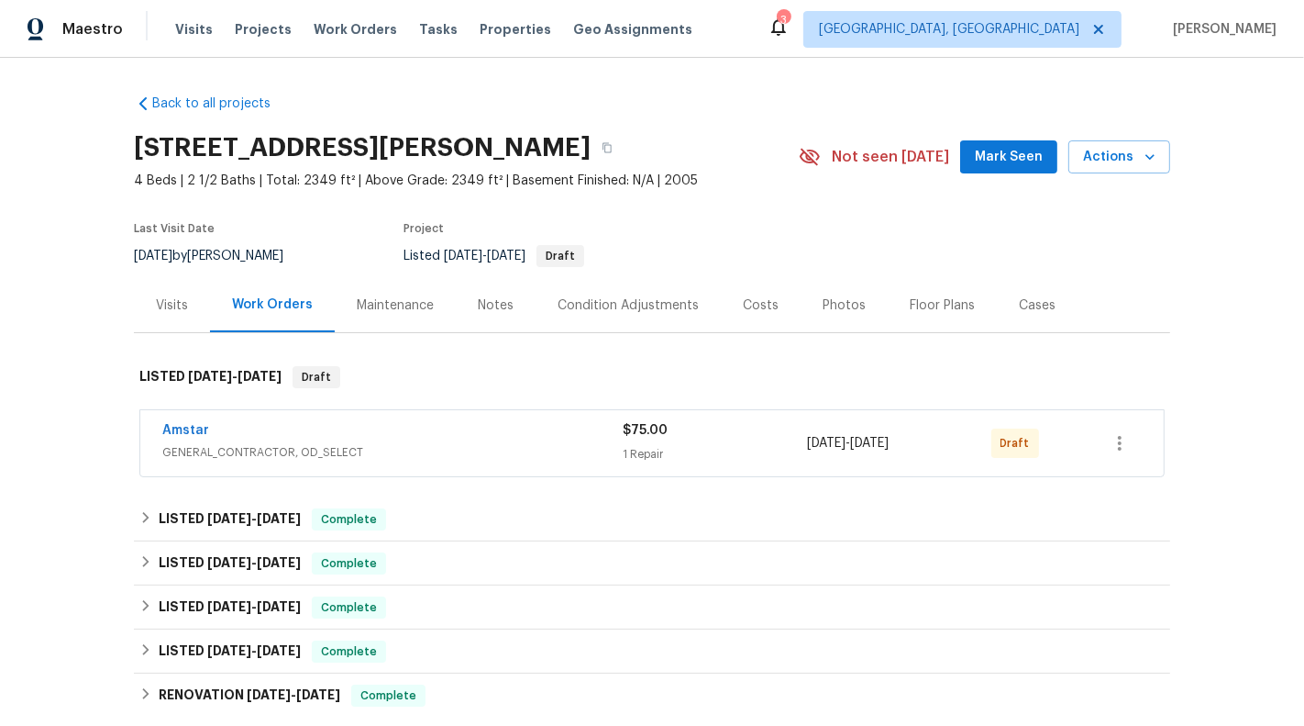
click at [760, 438] on div "$75.00" at bounding box center [715, 430] width 184 height 18
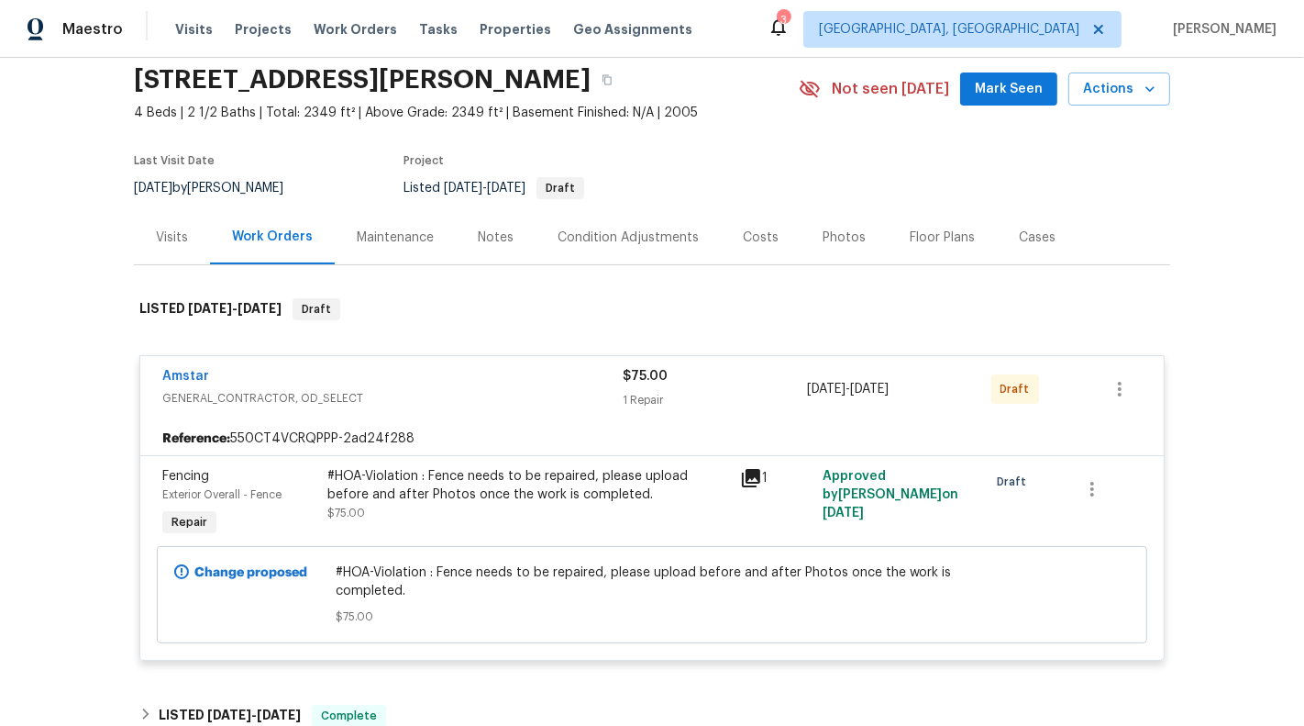
scroll to position [125, 0]
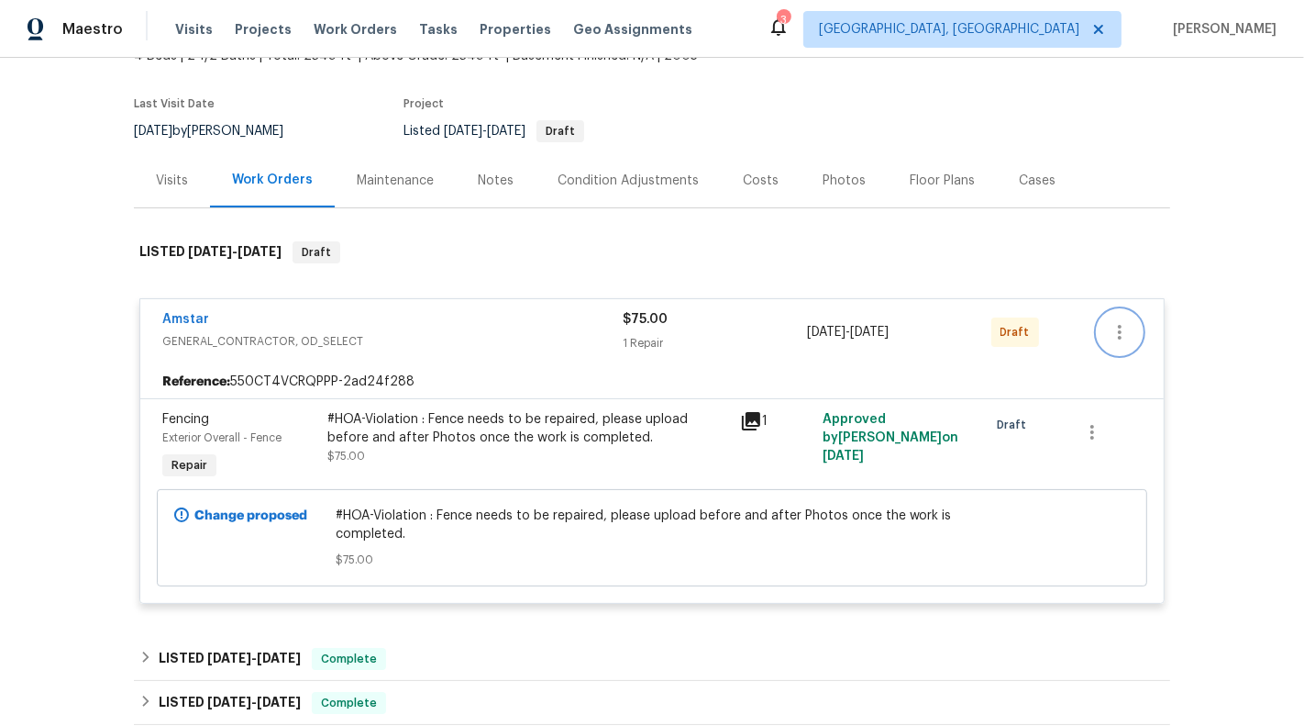
click at [1116, 314] on button "button" at bounding box center [1120, 332] width 44 height 44
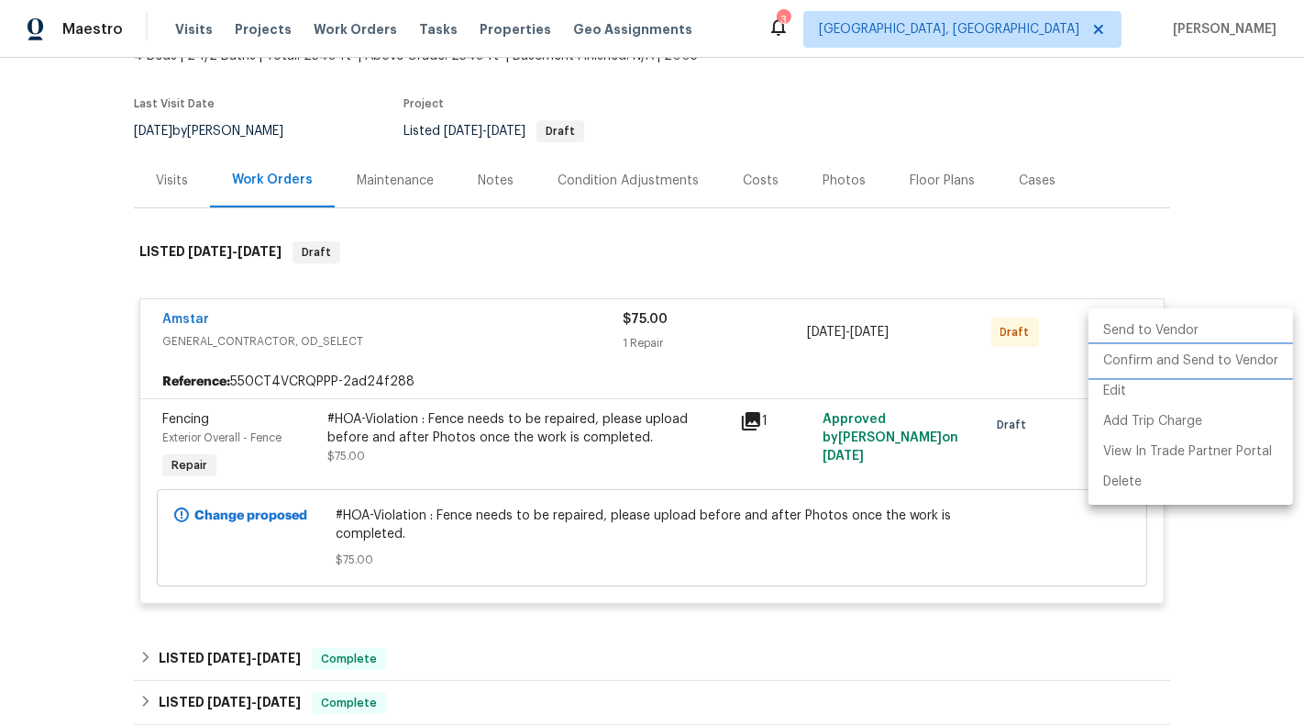
click at [1143, 369] on li "Confirm and Send to Vendor" at bounding box center [1191, 361] width 205 height 30
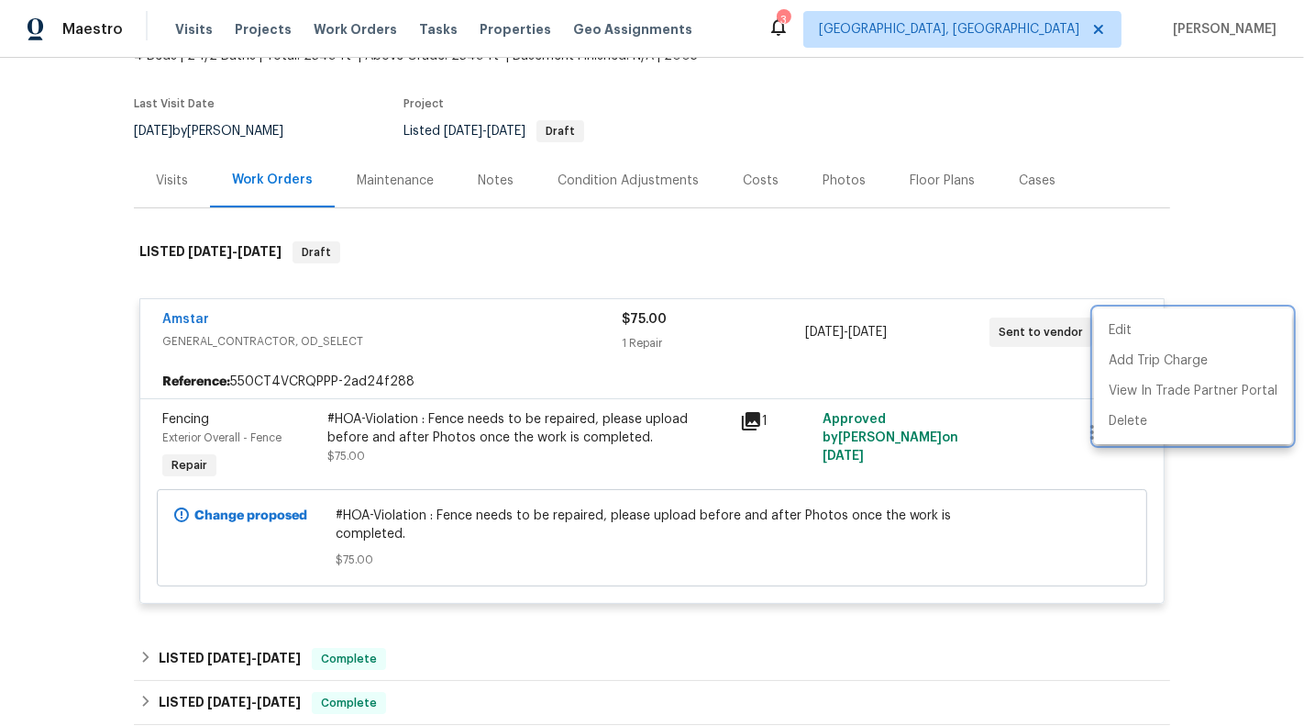
click at [1208, 198] on div at bounding box center [652, 363] width 1304 height 726
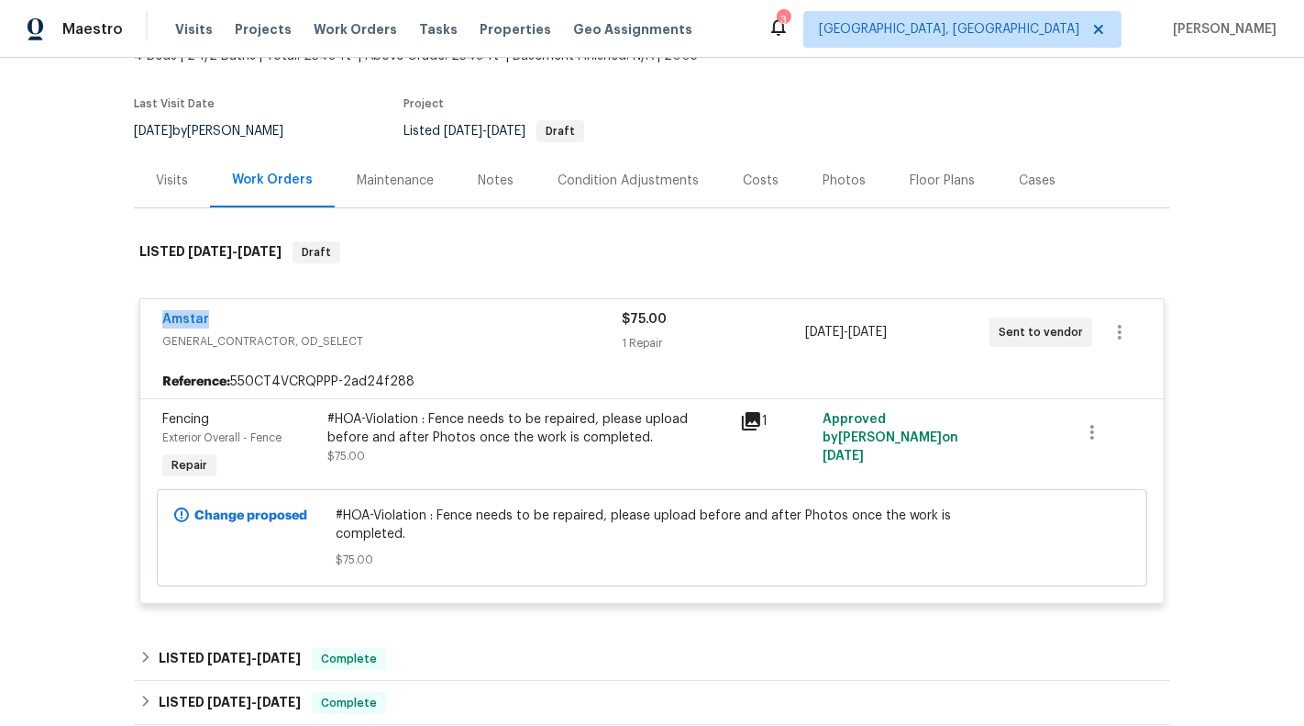
drag, startPoint x: 264, startPoint y: 315, endPoint x: 112, endPoint y: 315, distance: 152.3
click at [112, 315] on div "Back to all projects 1825 Heron Dr, Aubrey, TX 76227 4 Beds | 2 1/2 Baths | Tot…" at bounding box center [652, 392] width 1304 height 668
copy link "Amstar"
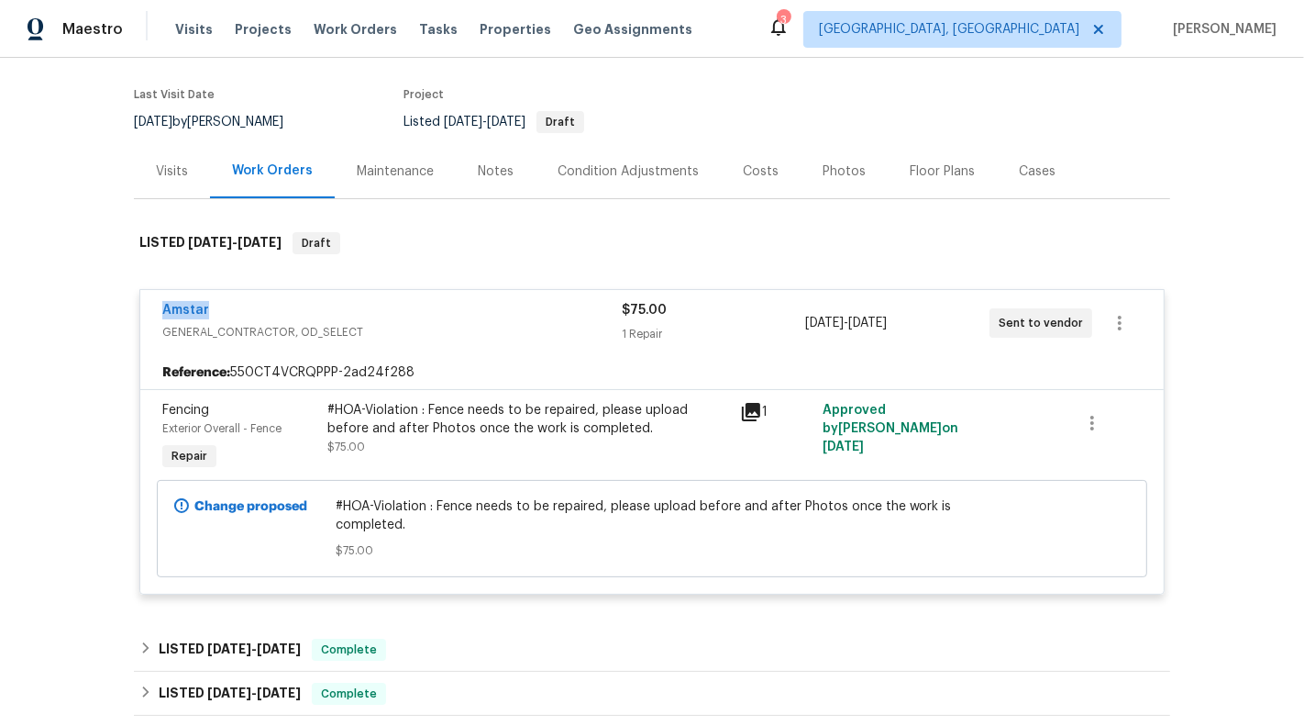
scroll to position [145, 0]
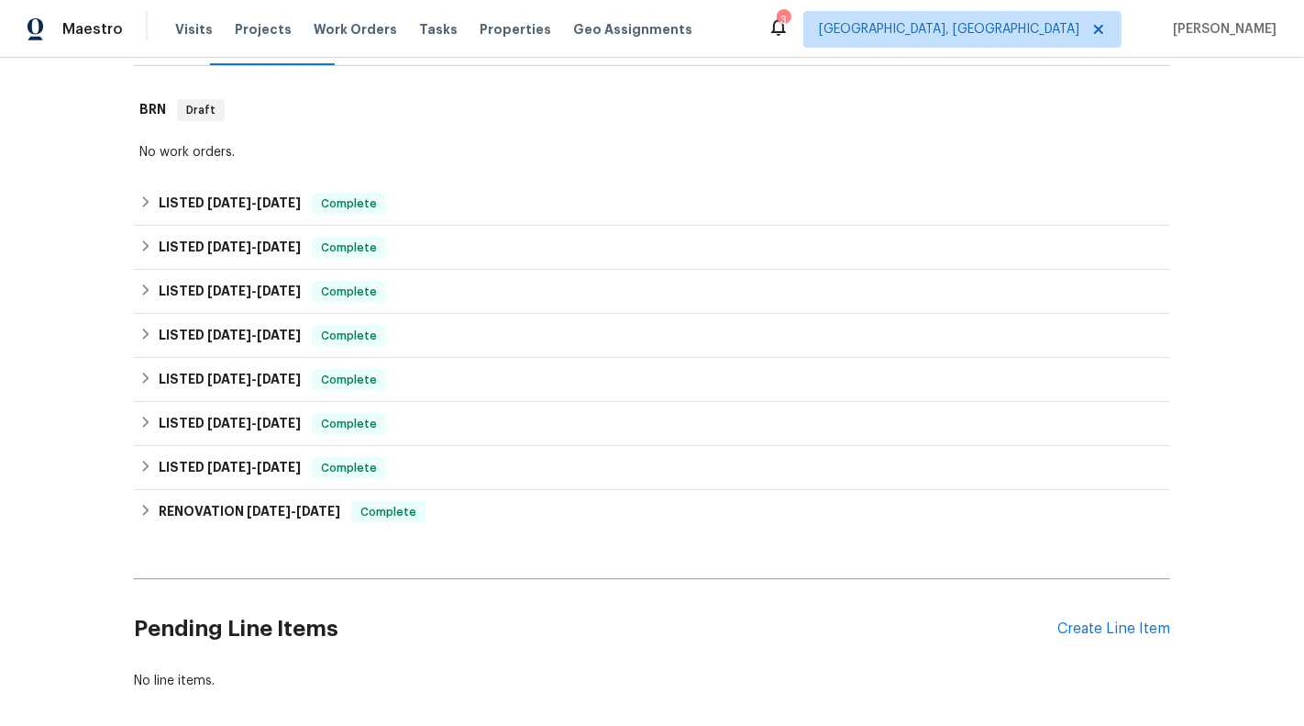
scroll to position [327, 0]
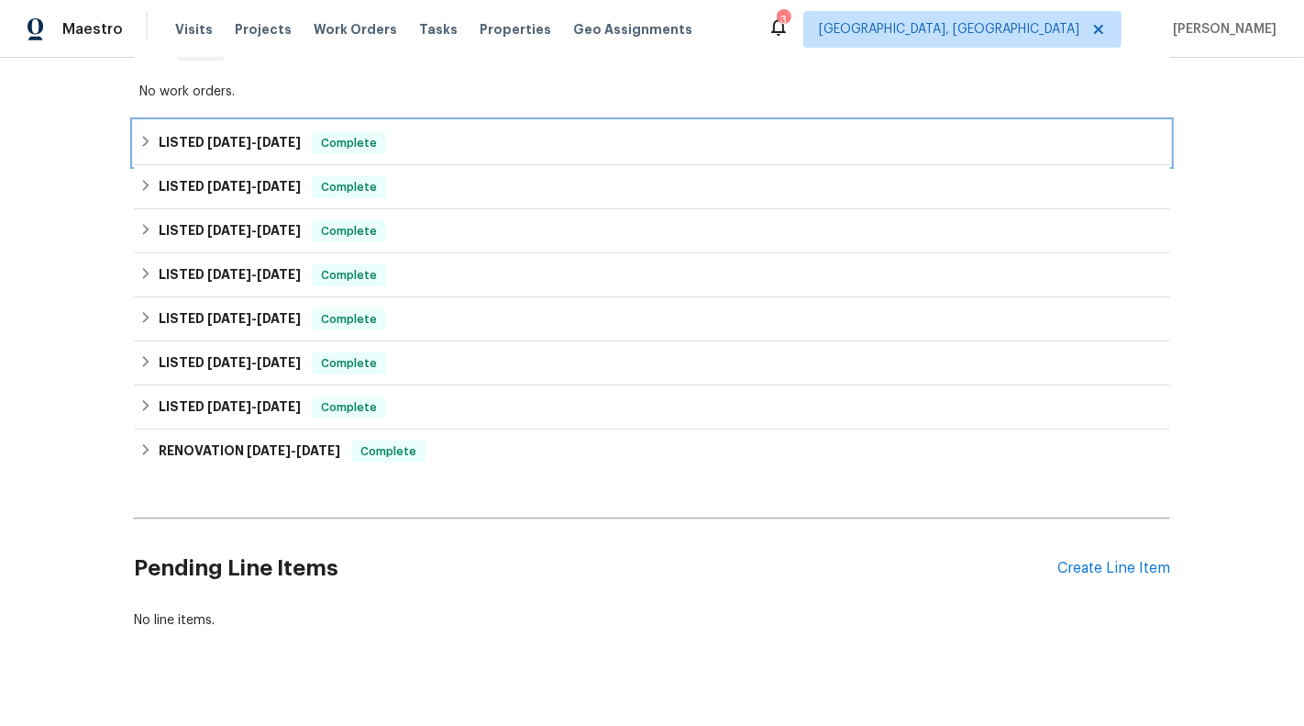
click at [907, 134] on div "LISTED 8/25/25 - 8/28/25 Complete" at bounding box center [652, 143] width 1026 height 22
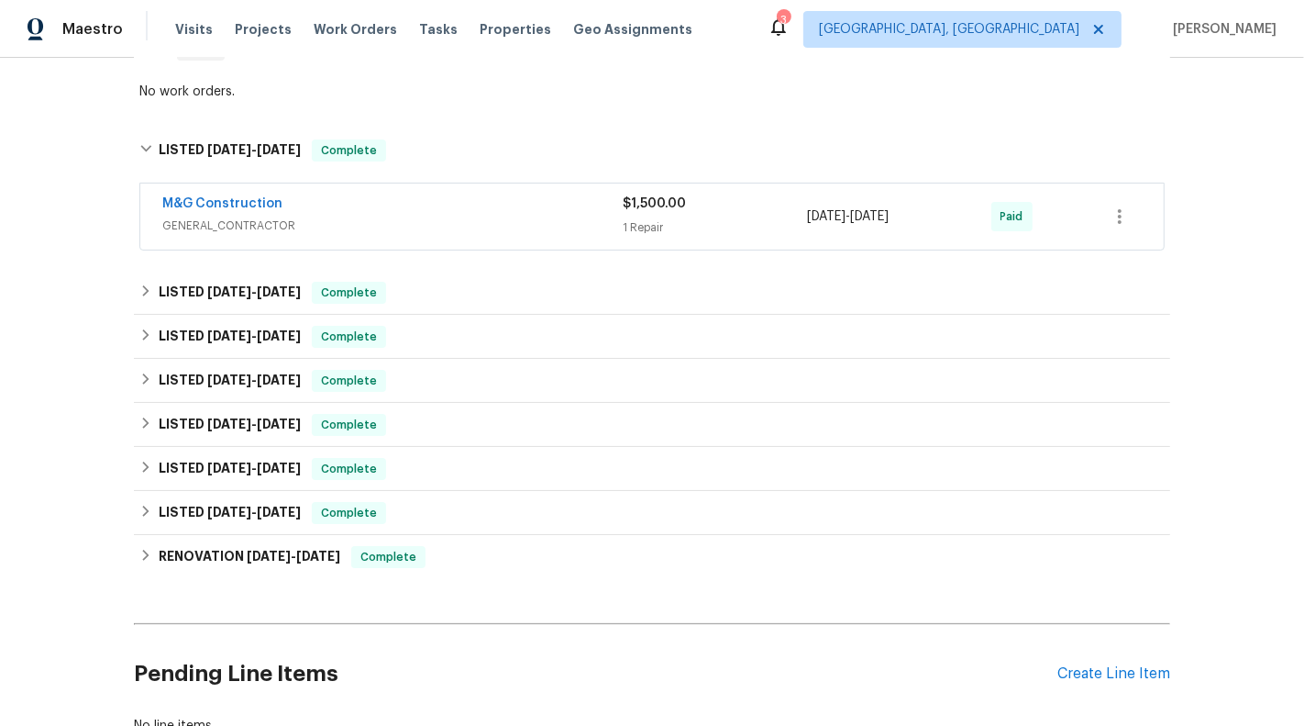
click at [793, 208] on div "$1,500.00" at bounding box center [715, 203] width 184 height 18
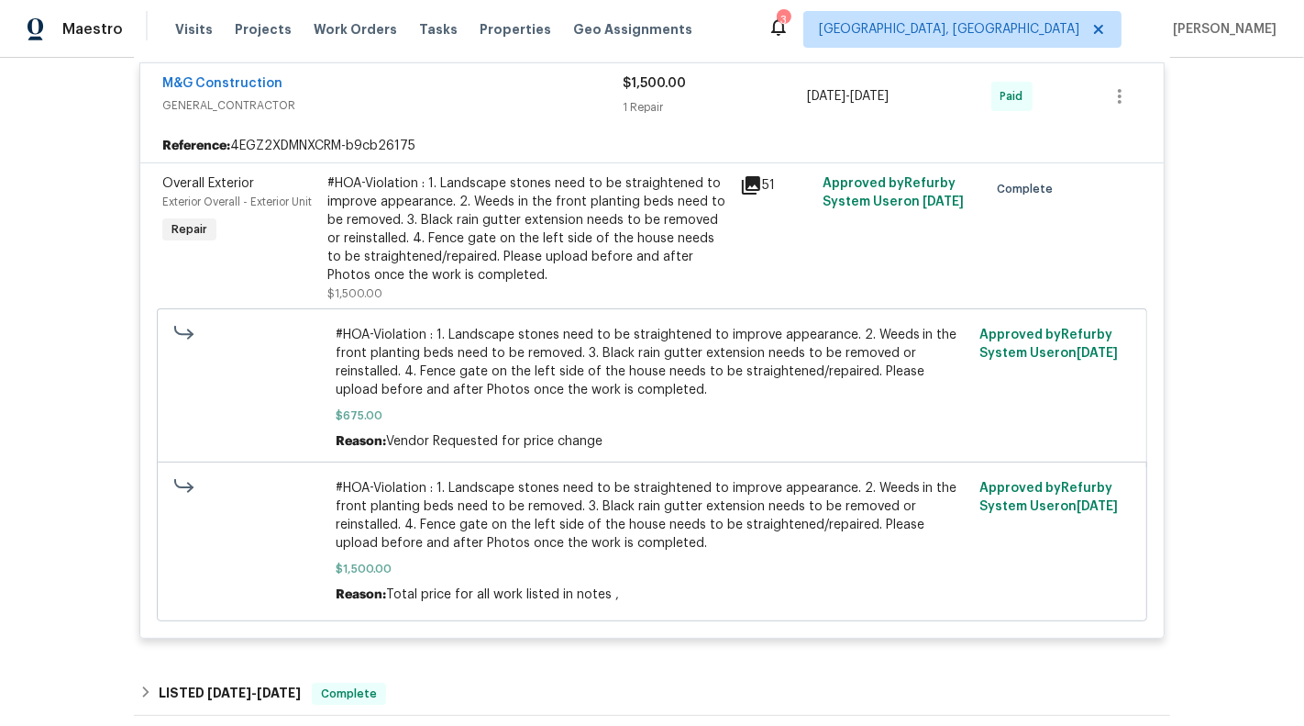
scroll to position [408, 0]
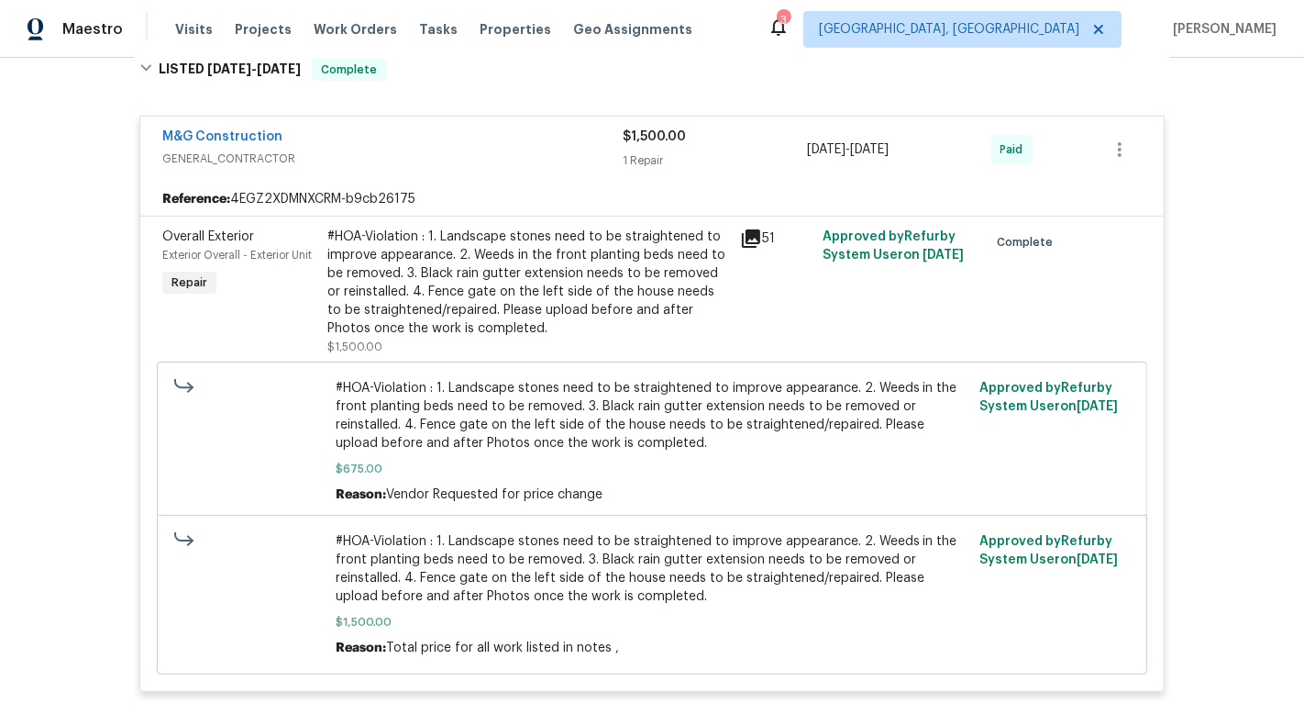
click at [481, 140] on div "M&G Construction" at bounding box center [392, 139] width 460 height 22
